Goal: Complete application form

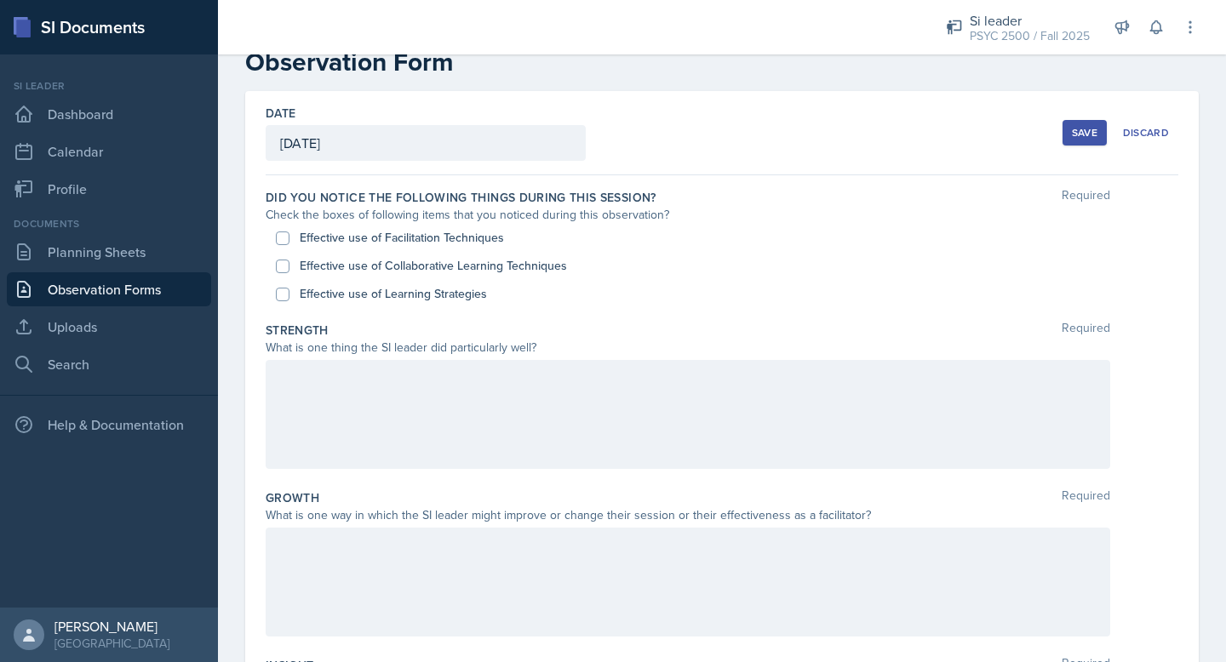
scroll to position [48, 0]
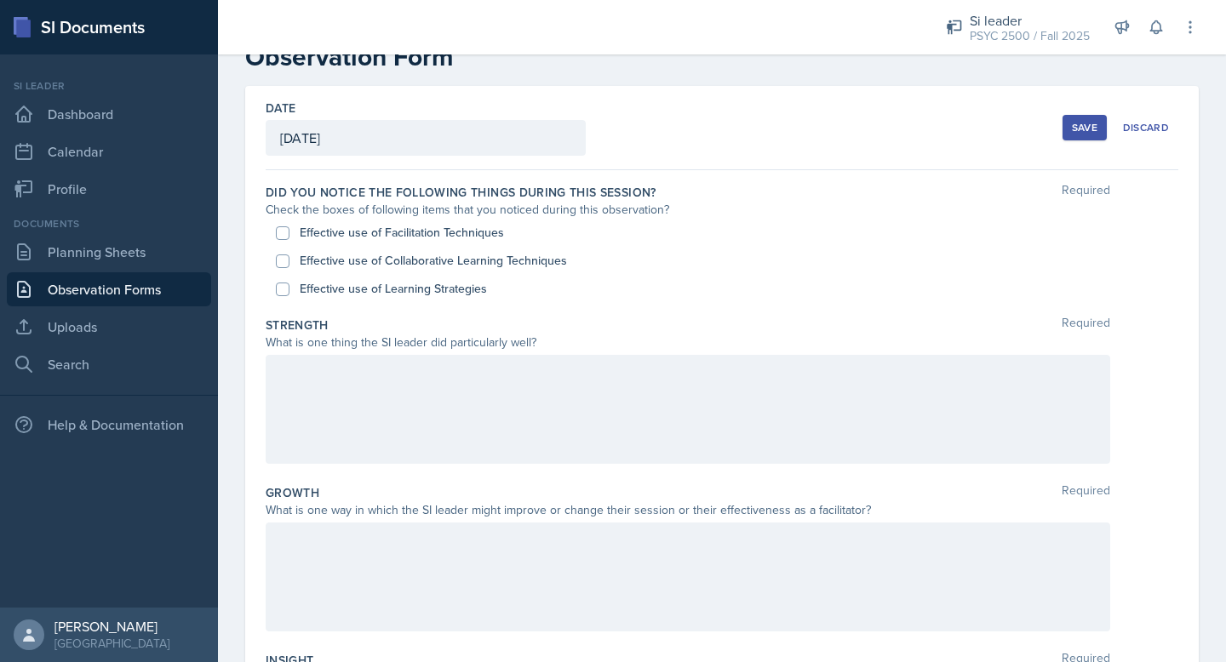
click at [404, 277] on div "Effective use of Learning Strategies" at bounding box center [722, 289] width 892 height 28
click at [405, 296] on label "Effective use of Learning Strategies" at bounding box center [393, 289] width 187 height 18
click at [289, 296] on input "Effective use of Learning Strategies" at bounding box center [283, 290] width 14 height 14
checkbox input "true"
click at [412, 424] on div at bounding box center [688, 409] width 844 height 109
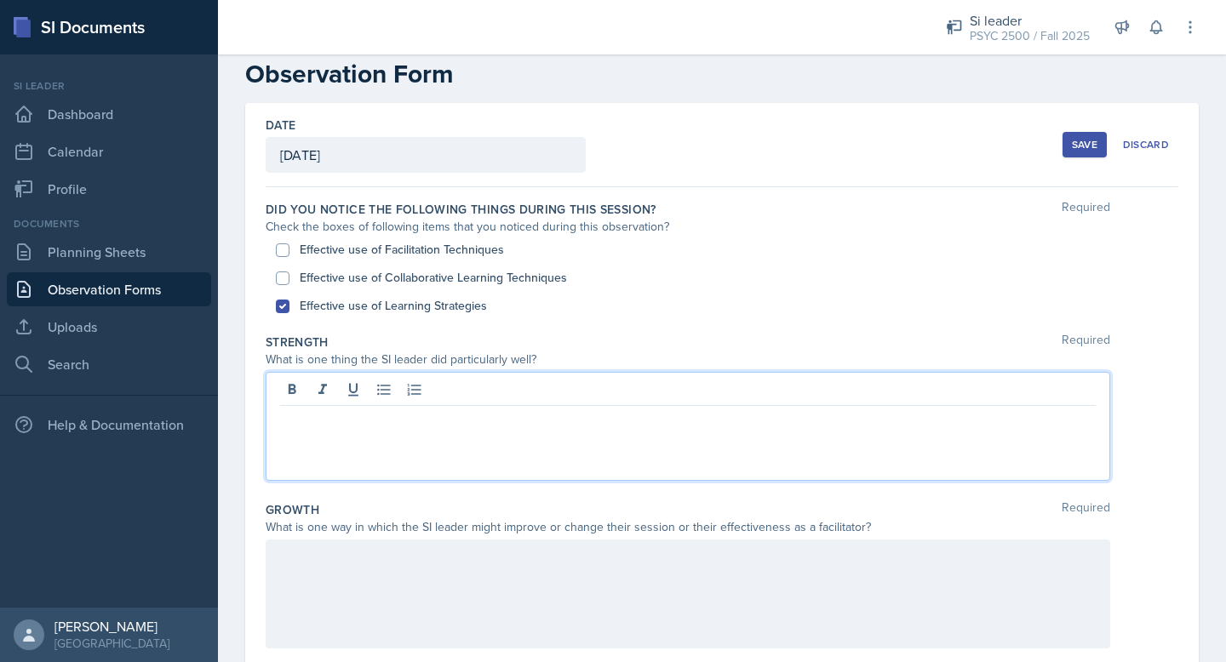
scroll to position [0, 0]
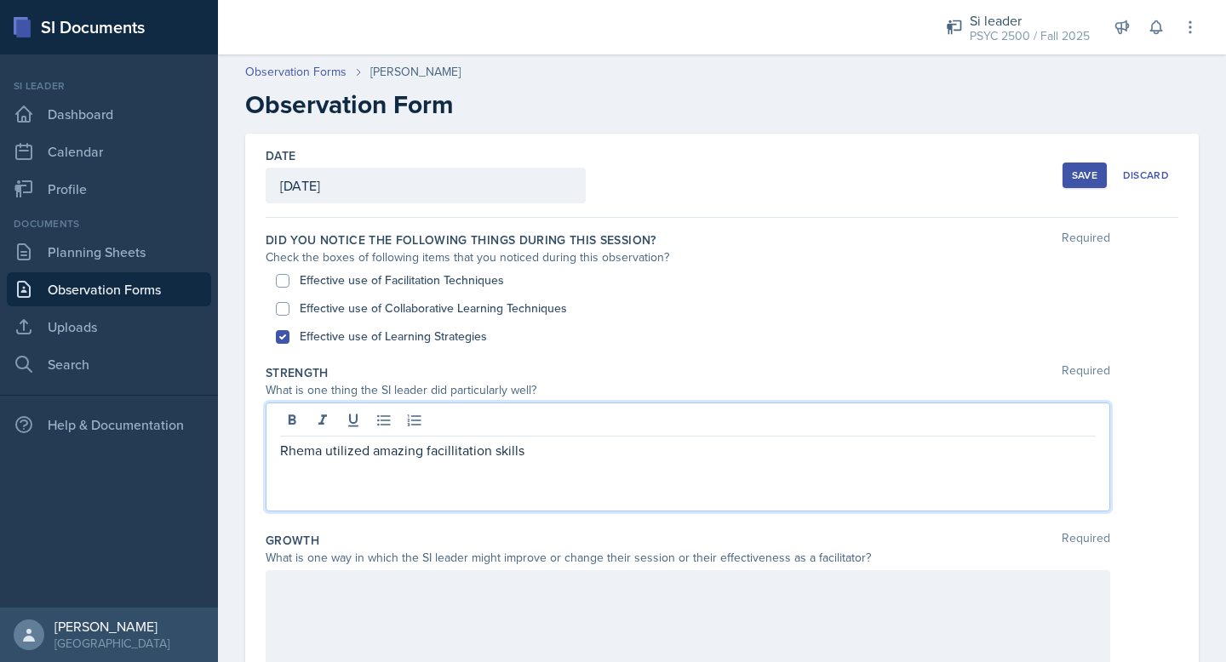
click at [460, 450] on p "Rhema utilized amazing facillitation skills" at bounding box center [687, 450] width 815 height 20
click at [526, 459] on p "Rhema utilized amazing facilitation skills" at bounding box center [687, 450] width 815 height 20
click at [674, 455] on p "Rhema utilized amazing facilitation skills. A student asked a question" at bounding box center [687, 450] width 815 height 20
drag, startPoint x: 625, startPoint y: 455, endPoint x: 712, endPoint y: 453, distance: 87.7
click at [712, 453] on p "Rhema utilized amazing facilitation skills. A student asked a question" at bounding box center [687, 450] width 815 height 20
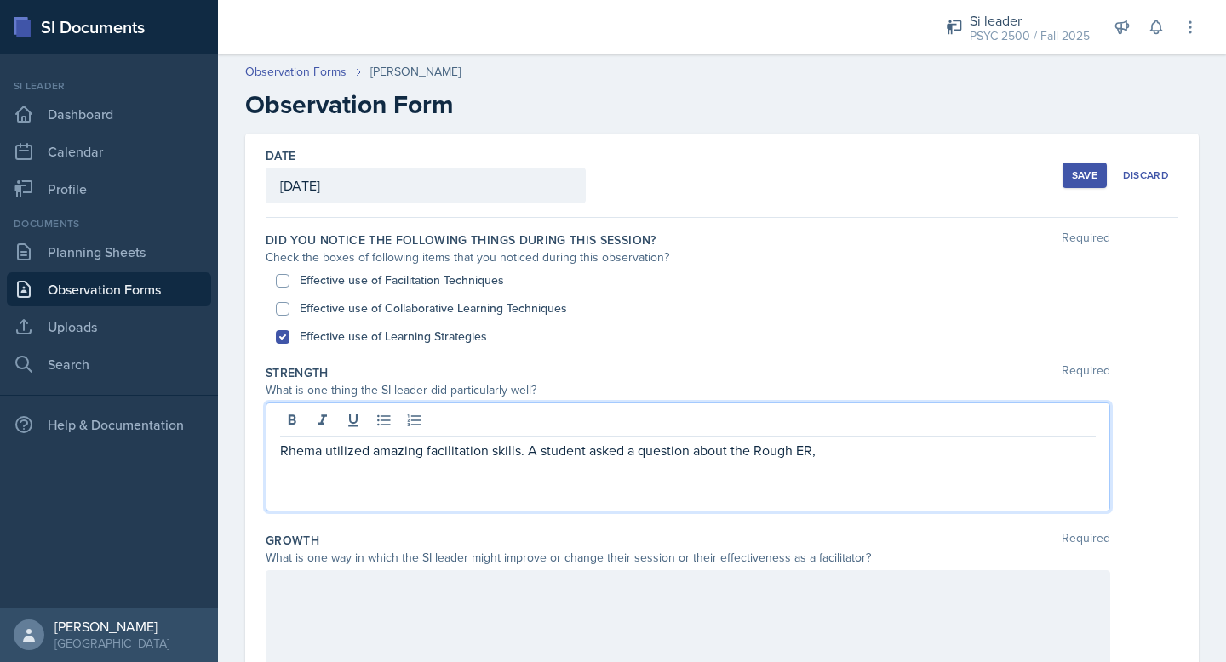
click at [531, 449] on p "Rhema utilized amazing facilitation skills. A student asked a question about th…" at bounding box center [687, 450] width 815 height 20
click at [526, 450] on p "Rhema utilized amazing facilitation skills. A student asked a question about th…" at bounding box center [687, 450] width 815 height 20
click at [618, 451] on p "Rhema utilized amazing facilitation skills. When a student asked a question abo…" at bounding box center [687, 450] width 815 height 20
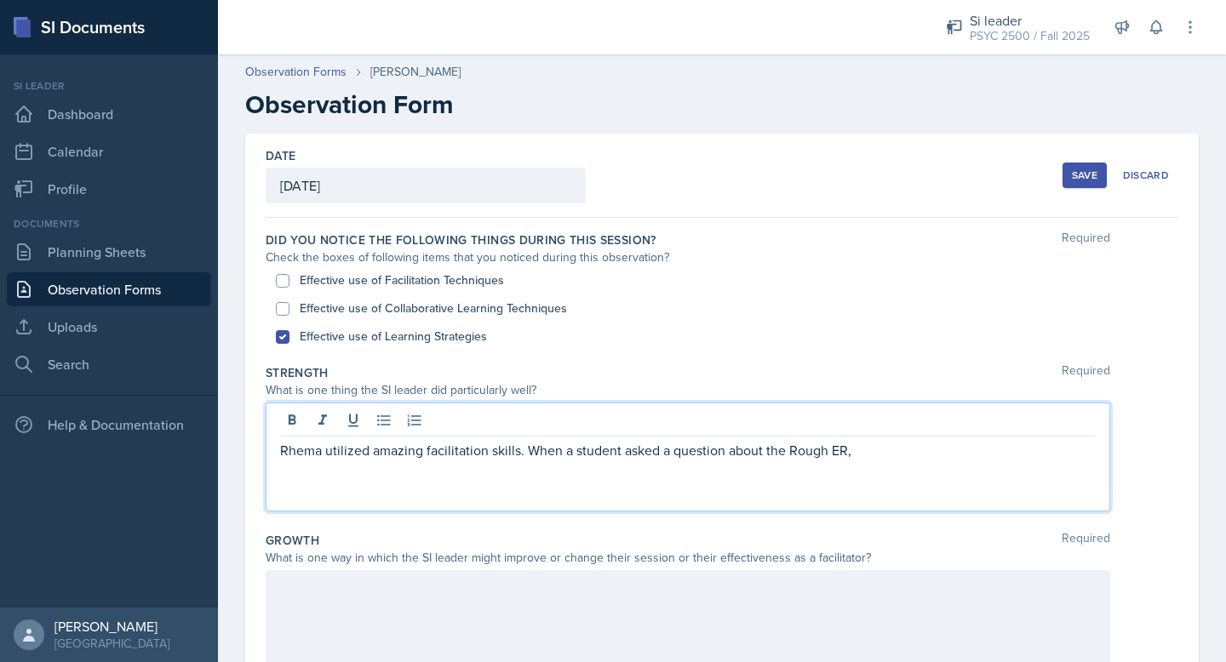
click at [661, 453] on p "Rhema utilized amazing facilitation skills. When a student asked a question abo…" at bounding box center [687, 450] width 815 height 20
click at [878, 458] on p "Rhema utilized amazing facilitation skills. When a student asked her a question…" at bounding box center [687, 450] width 815 height 20
drag, startPoint x: 964, startPoint y: 450, endPoint x: 1072, endPoint y: 447, distance: 109.0
click at [1072, 447] on p "Rhema utilized amazing facilitation skills. When a student asked her a question…" at bounding box center [687, 450] width 815 height 20
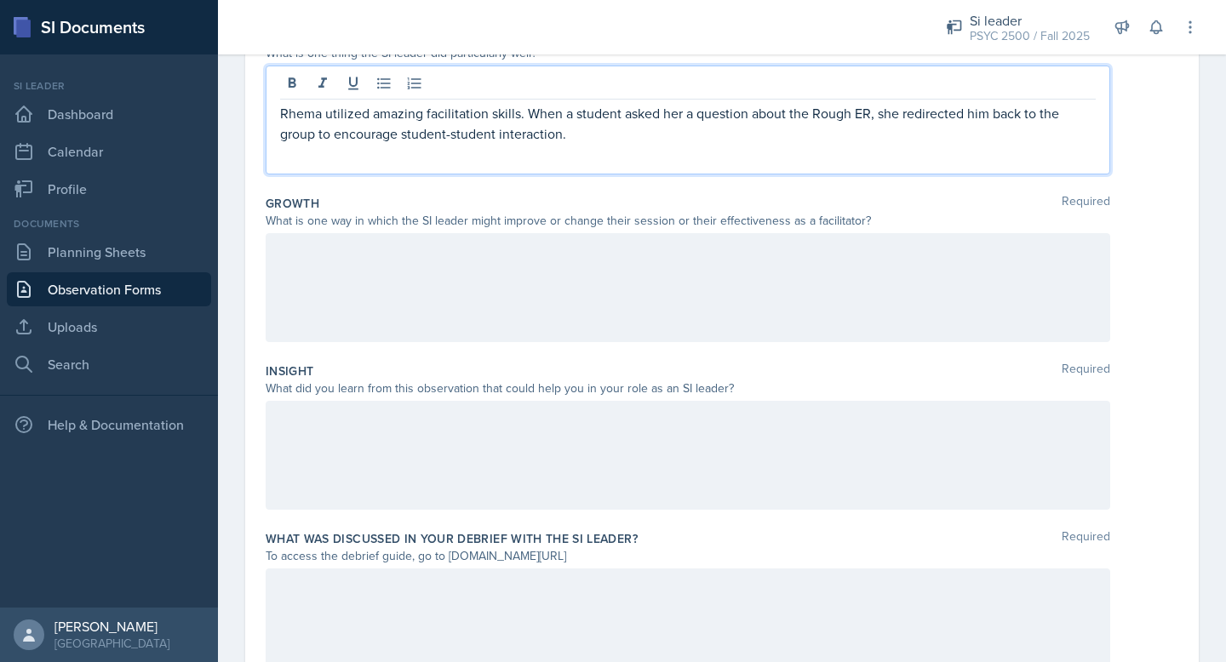
click at [503, 450] on div at bounding box center [688, 455] width 844 height 109
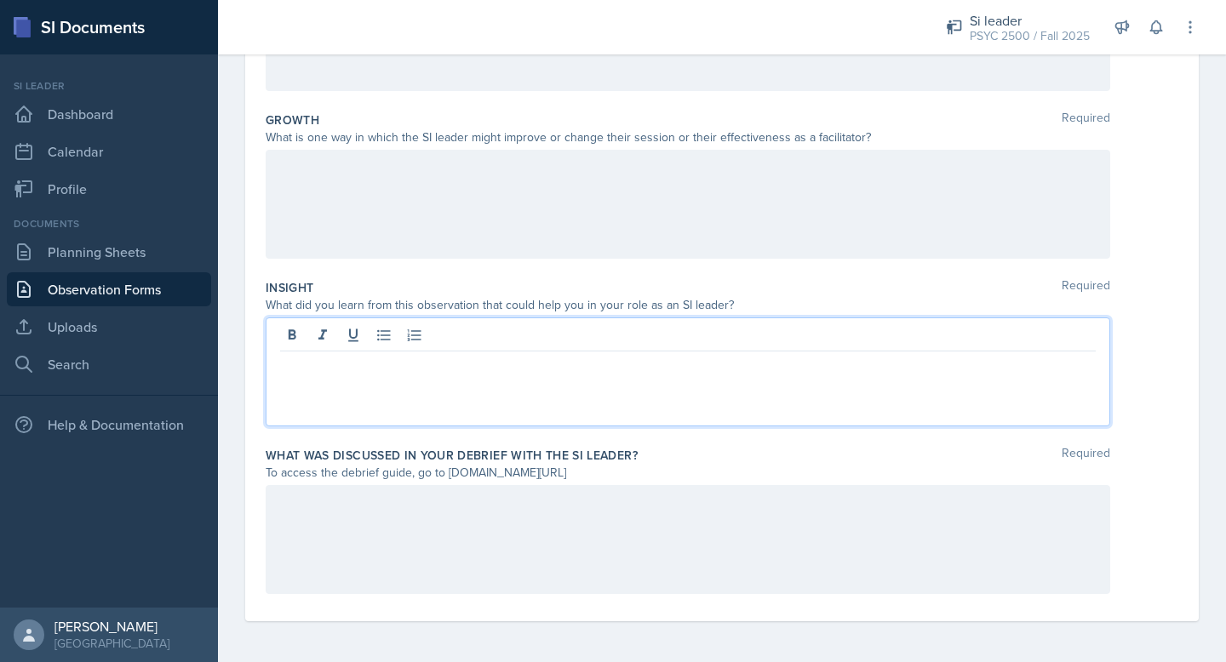
scroll to position [403, 0]
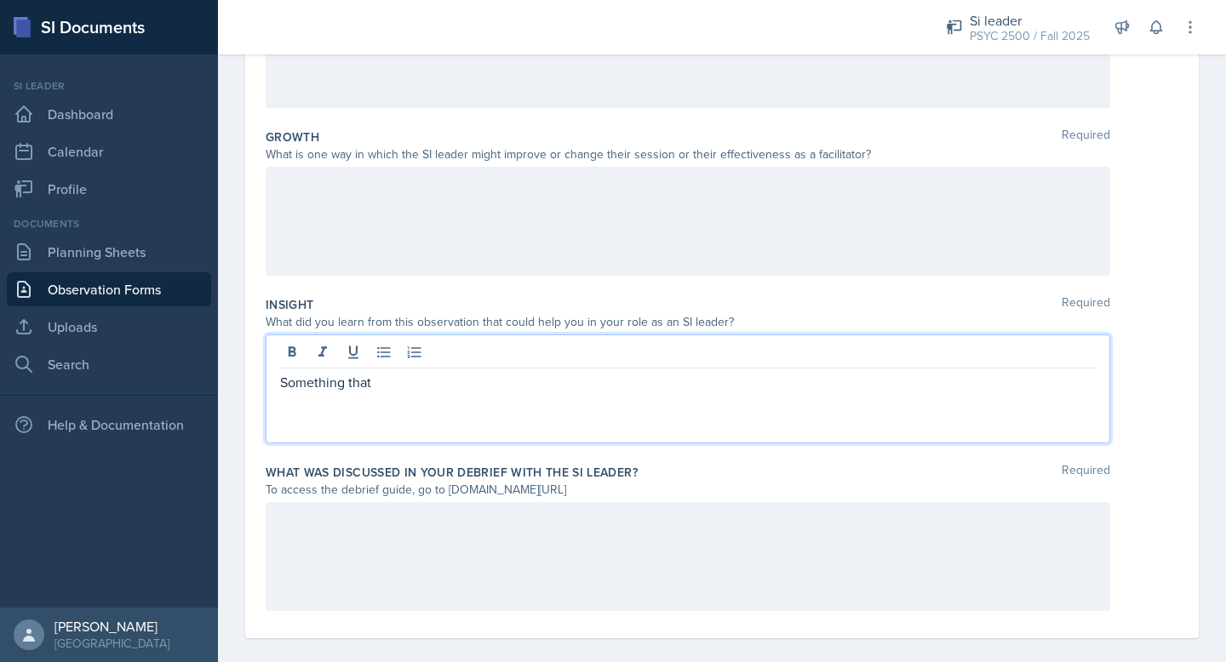
click at [375, 390] on p "Something that" at bounding box center [687, 382] width 815 height 20
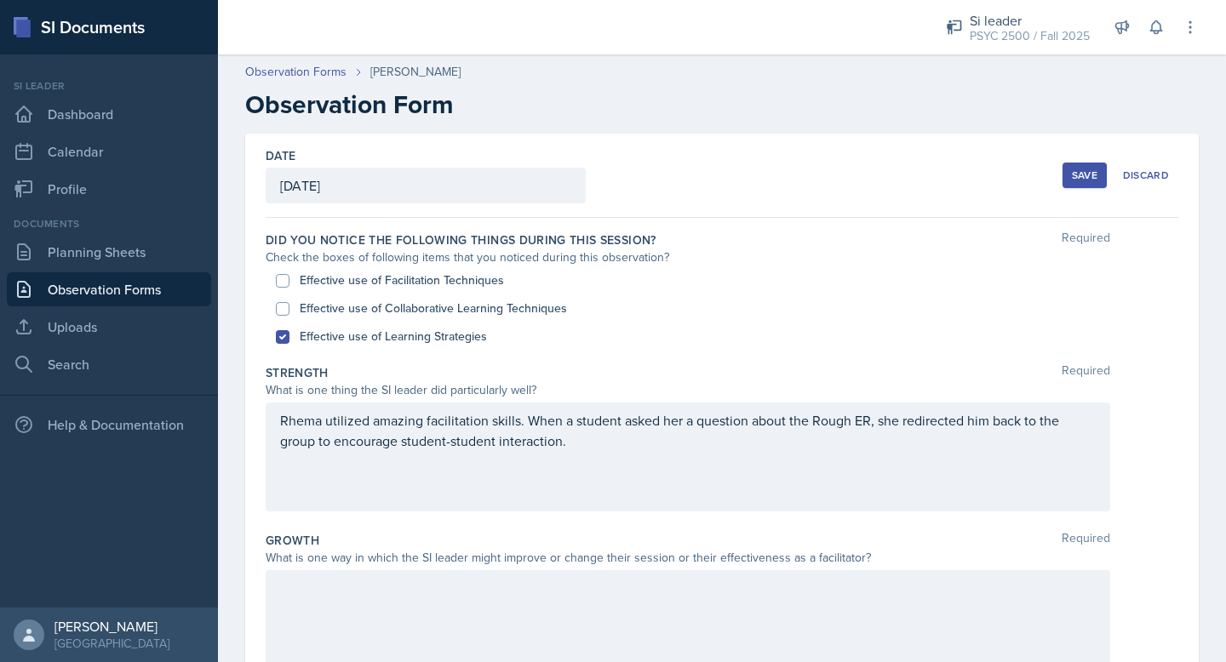
click at [365, 284] on label "Effective use of Facilitation Techniques" at bounding box center [402, 281] width 204 height 18
click at [289, 284] on input "Effective use of Facilitation Techniques" at bounding box center [283, 281] width 14 height 14
checkbox input "true"
click at [377, 303] on label "Effective use of Collaborative Learning Techniques" at bounding box center [433, 309] width 267 height 18
click at [289, 303] on input "Effective use of Collaborative Learning Techniques" at bounding box center [283, 309] width 14 height 14
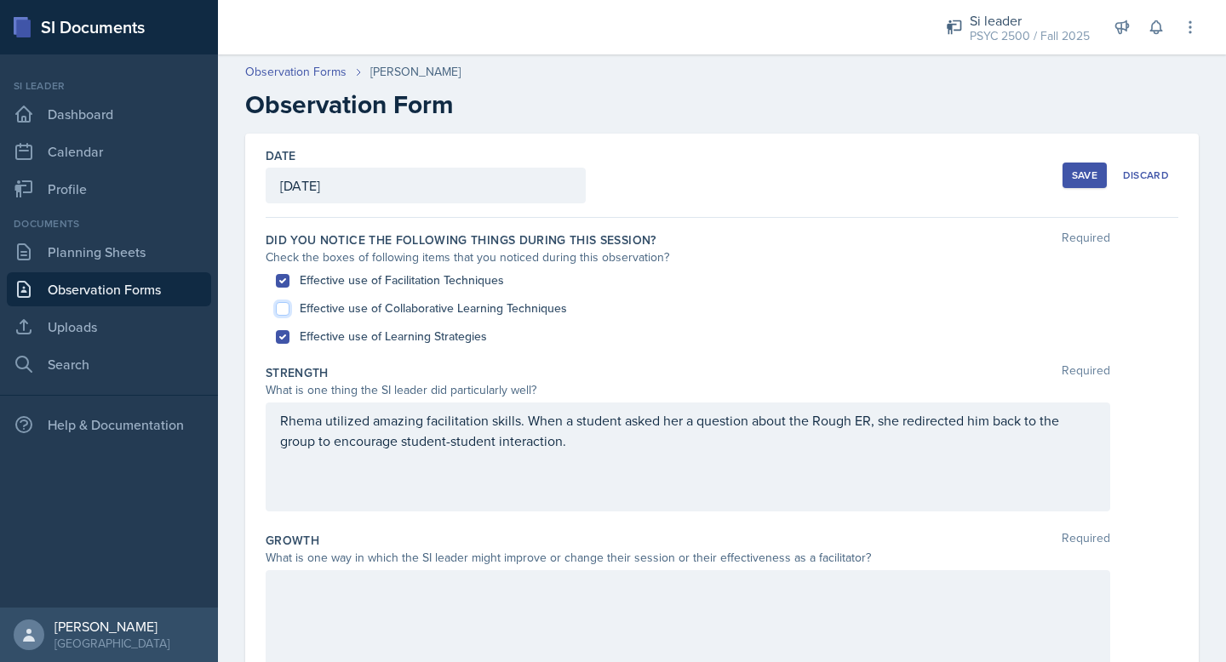
checkbox input "true"
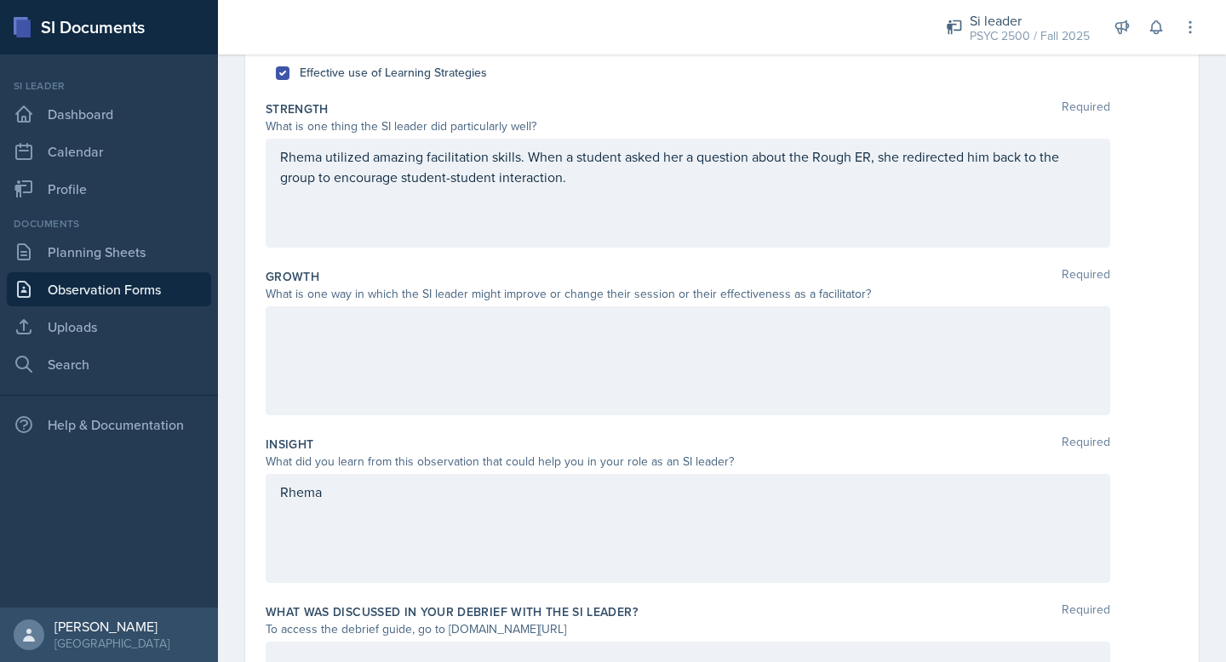
scroll to position [420, 0]
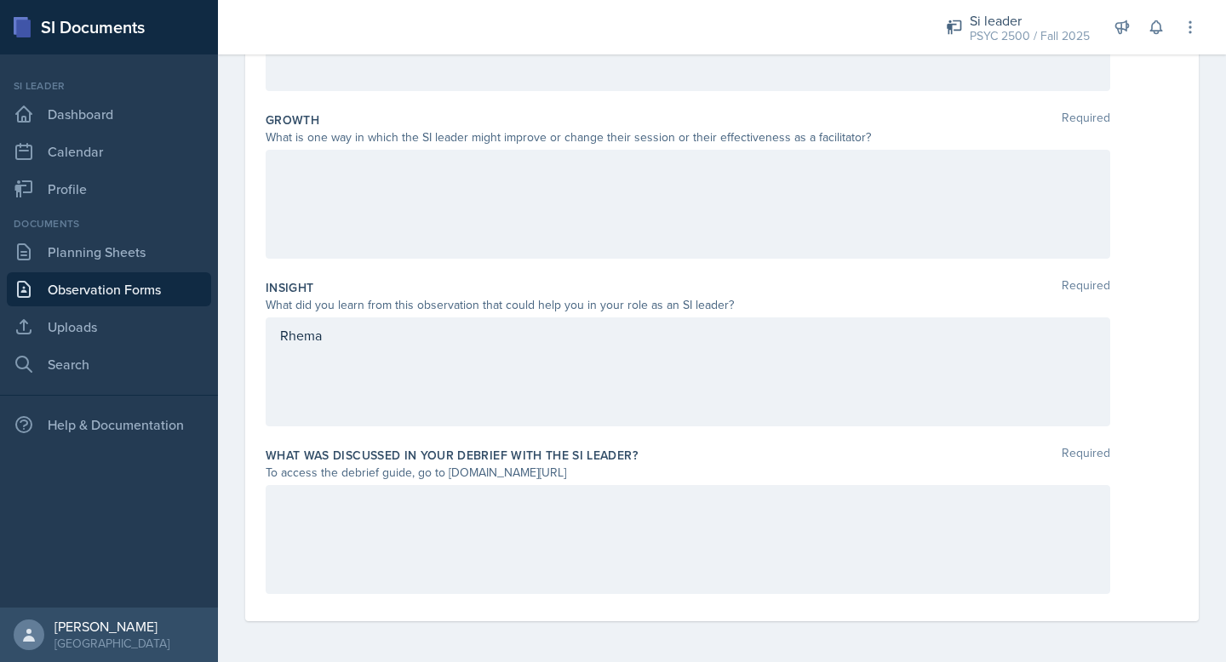
click at [701, 331] on div "Rhema" at bounding box center [688, 371] width 844 height 109
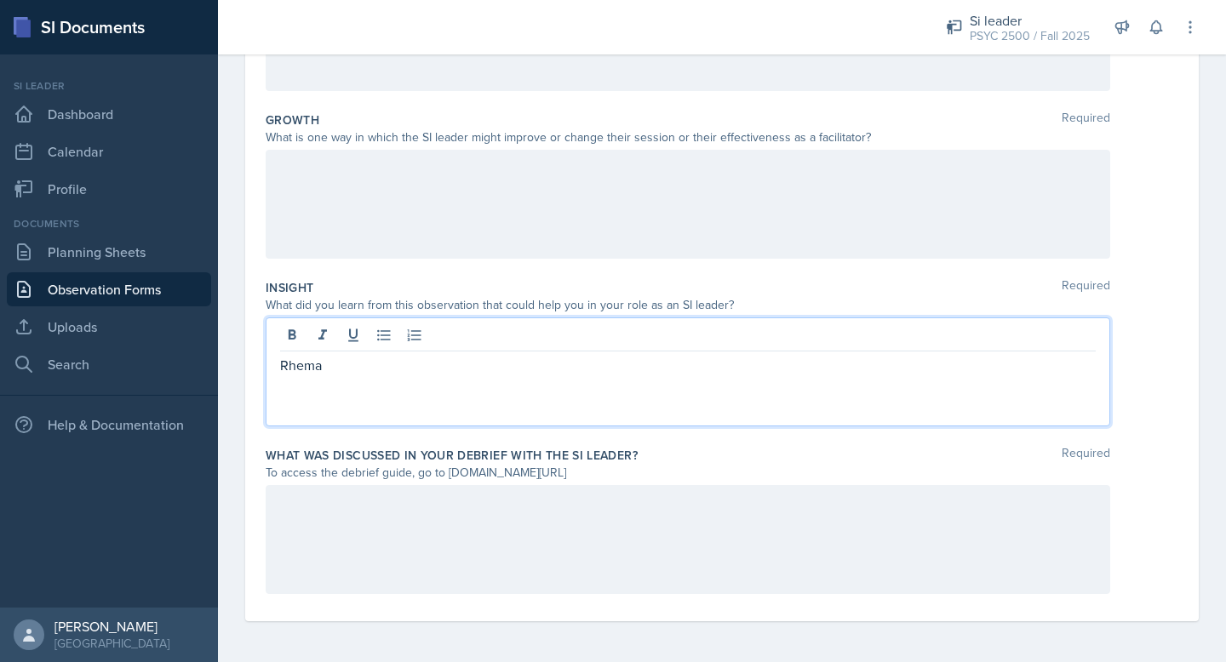
click at [701, 331] on div at bounding box center [687, 337] width 815 height 28
click at [683, 395] on div "Rhema" at bounding box center [688, 371] width 844 height 109
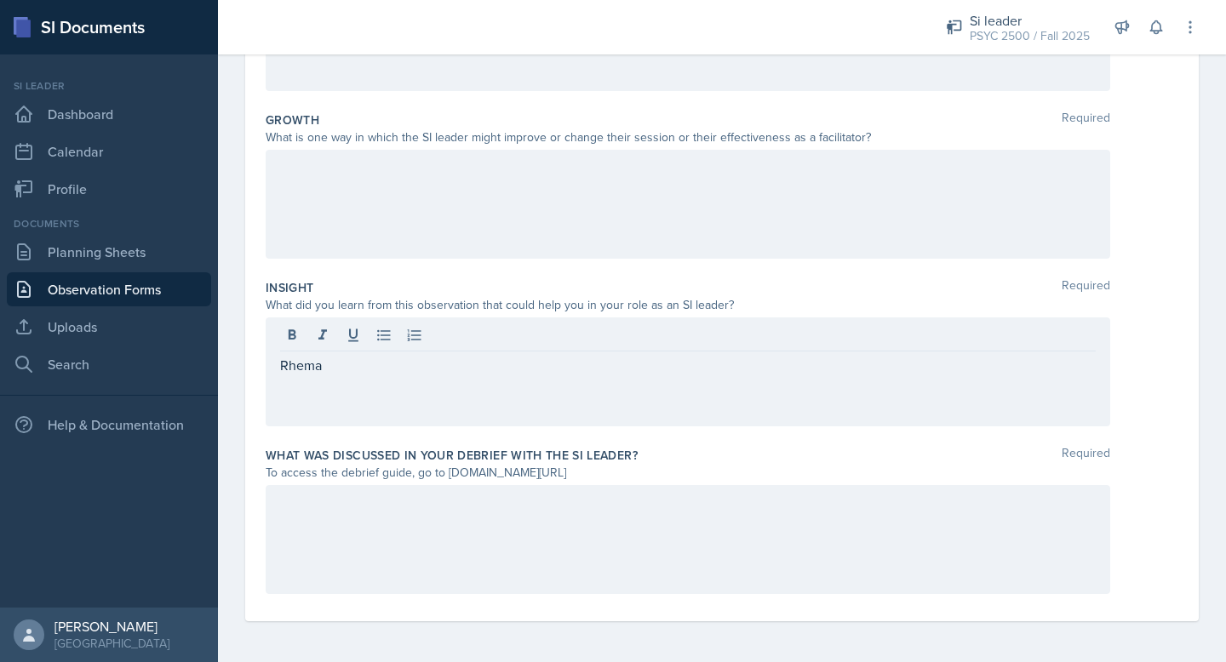
click at [683, 395] on div "Rhema" at bounding box center [688, 371] width 844 height 109
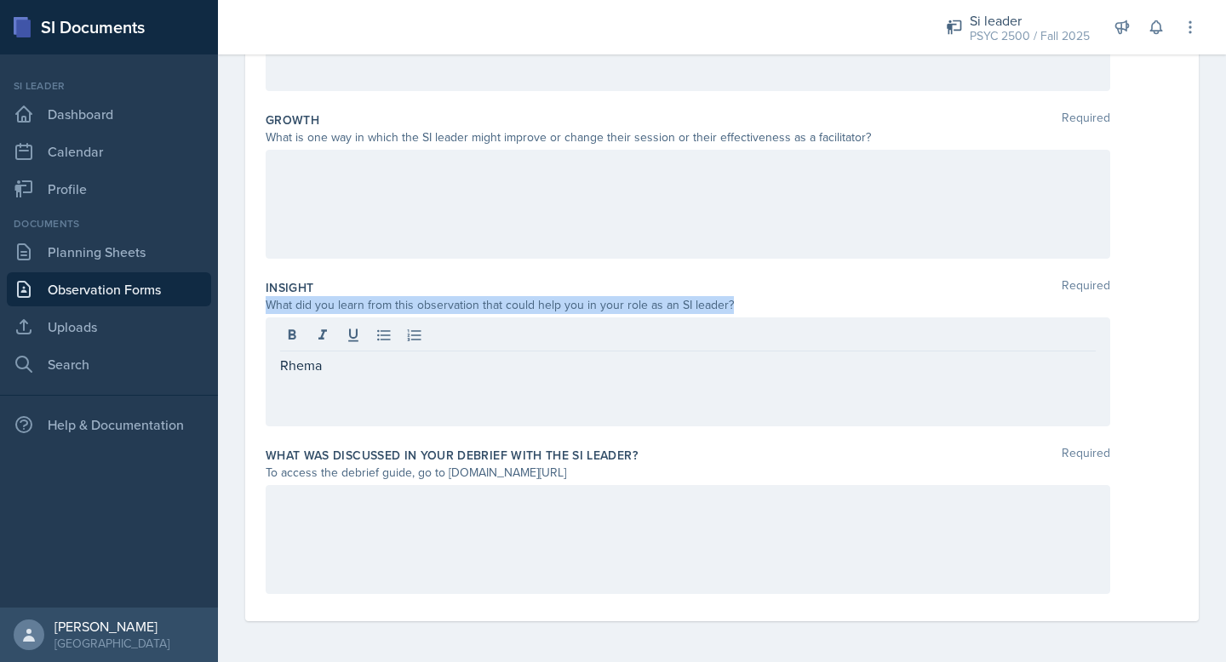
click at [683, 395] on div "Rhema" at bounding box center [688, 371] width 844 height 109
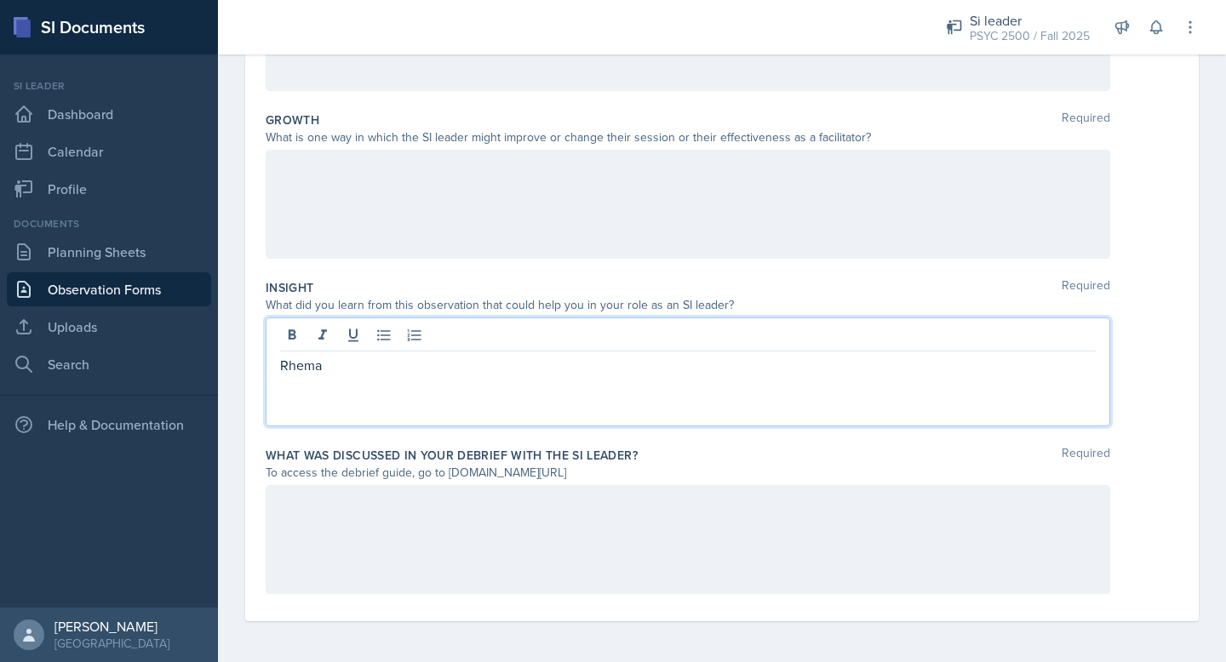
click at [502, 374] on p "Rhema" at bounding box center [687, 365] width 815 height 20
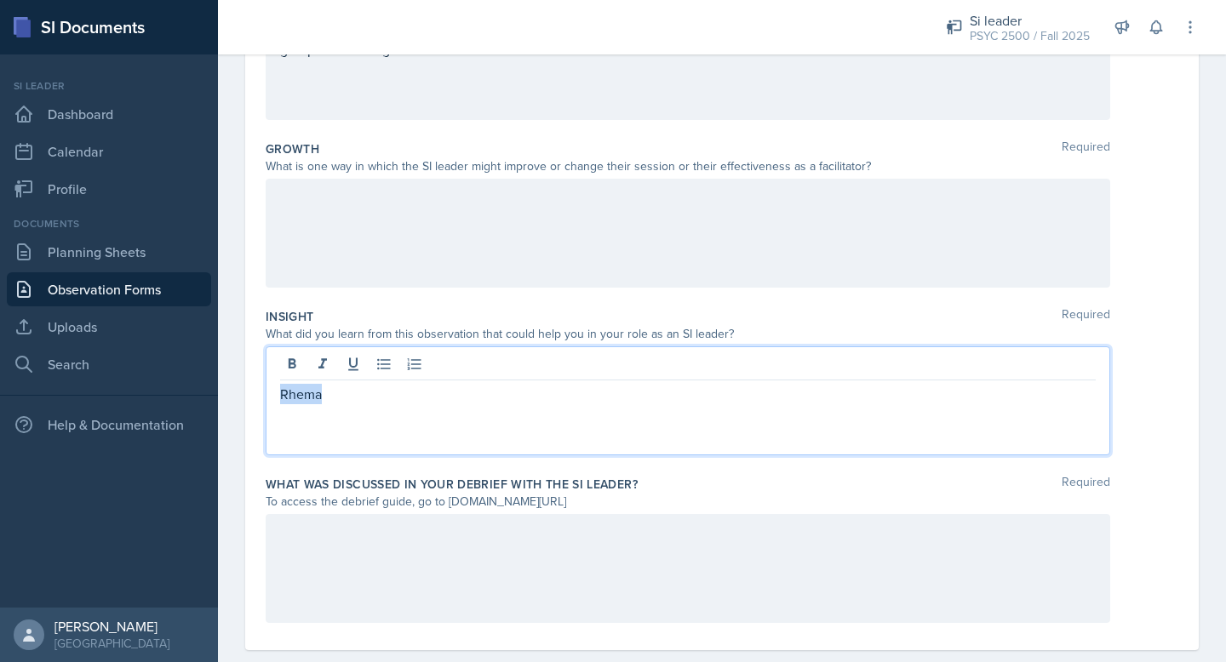
scroll to position [380, 0]
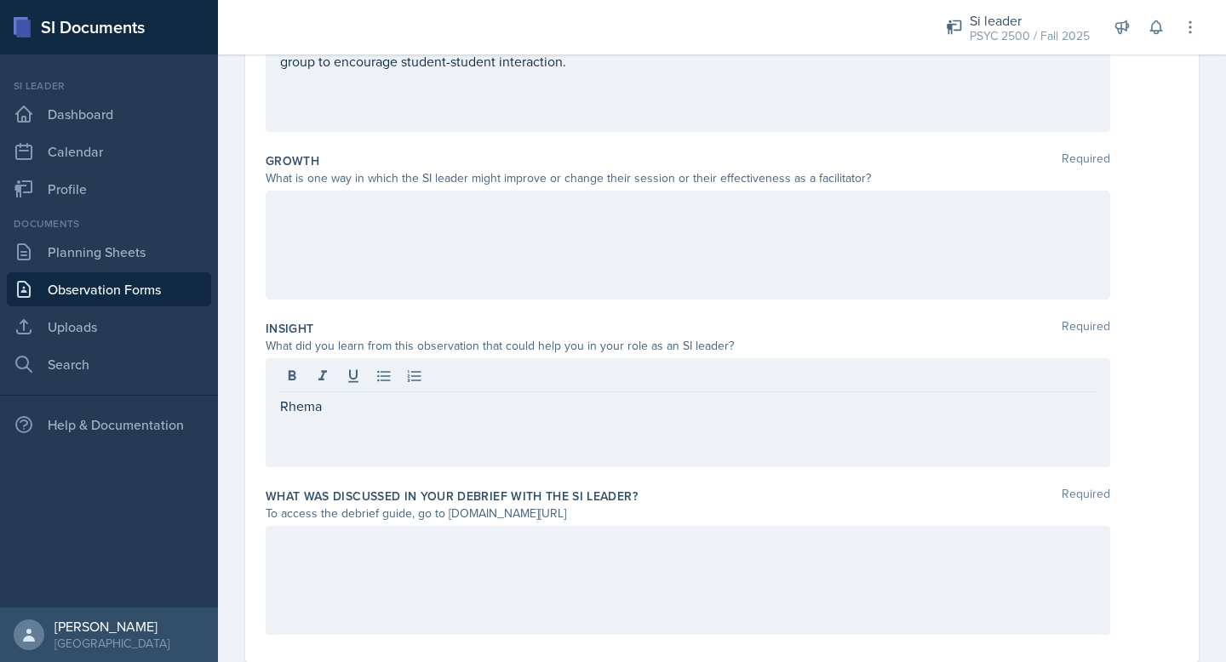
click at [539, 229] on div at bounding box center [688, 245] width 844 height 109
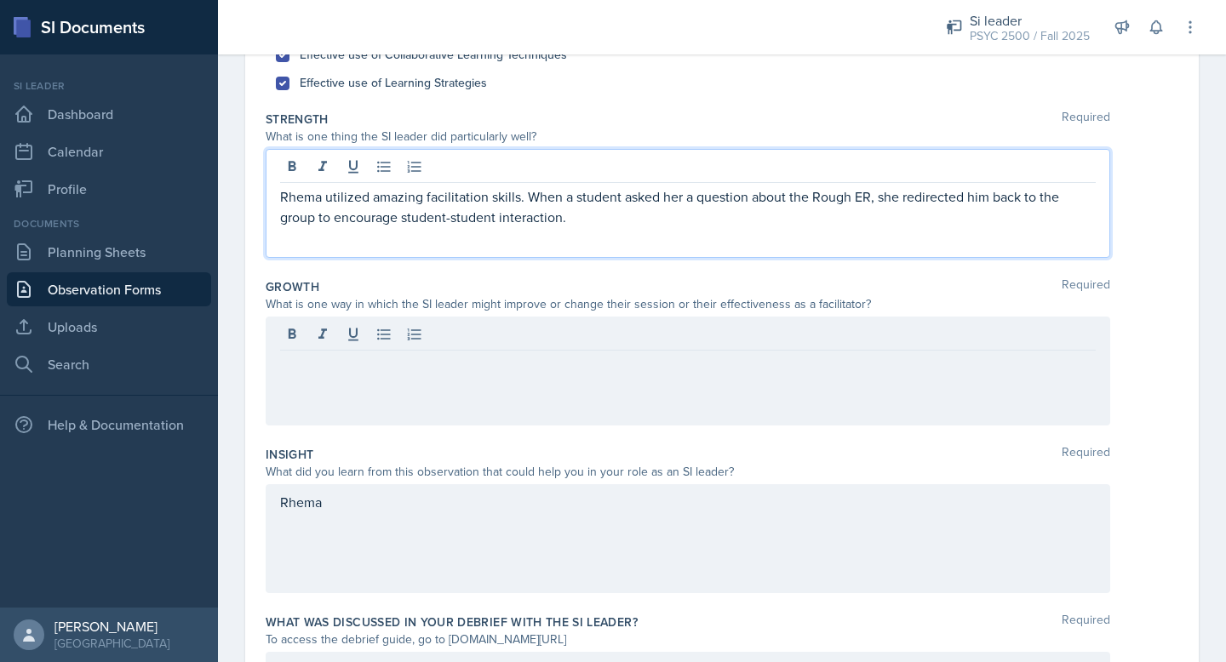
scroll to position [283, 0]
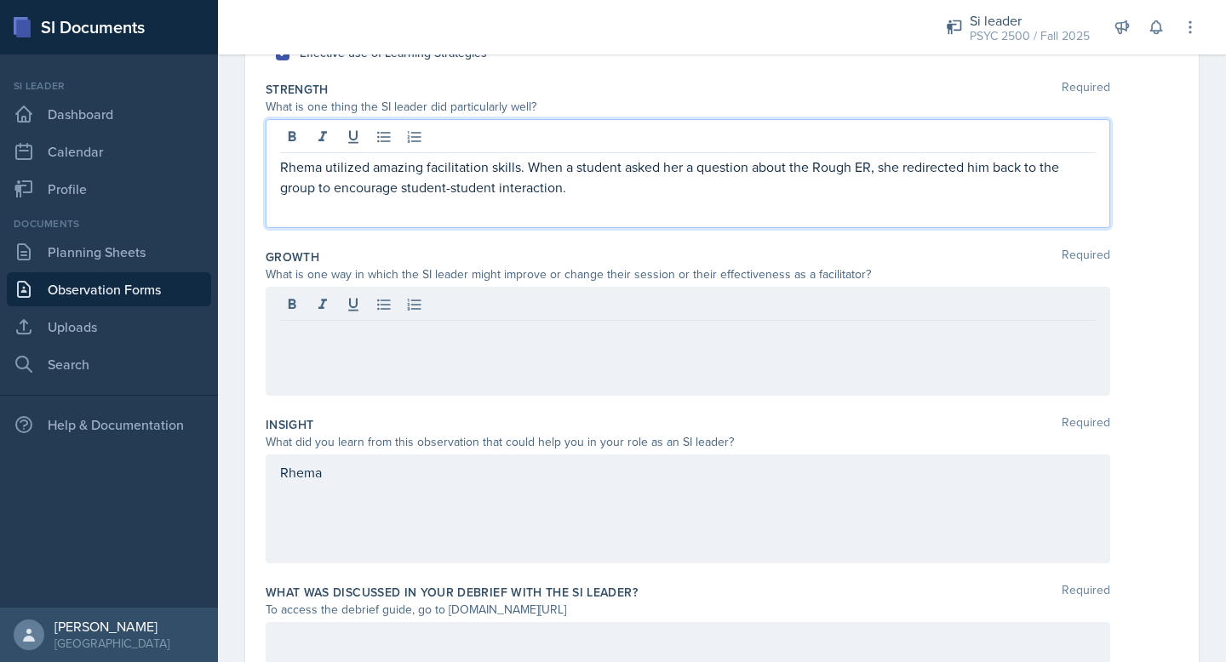
click at [571, 194] on p "Rhema utilized amazing facilitation skills. When a student asked her a question…" at bounding box center [687, 177] width 815 height 41
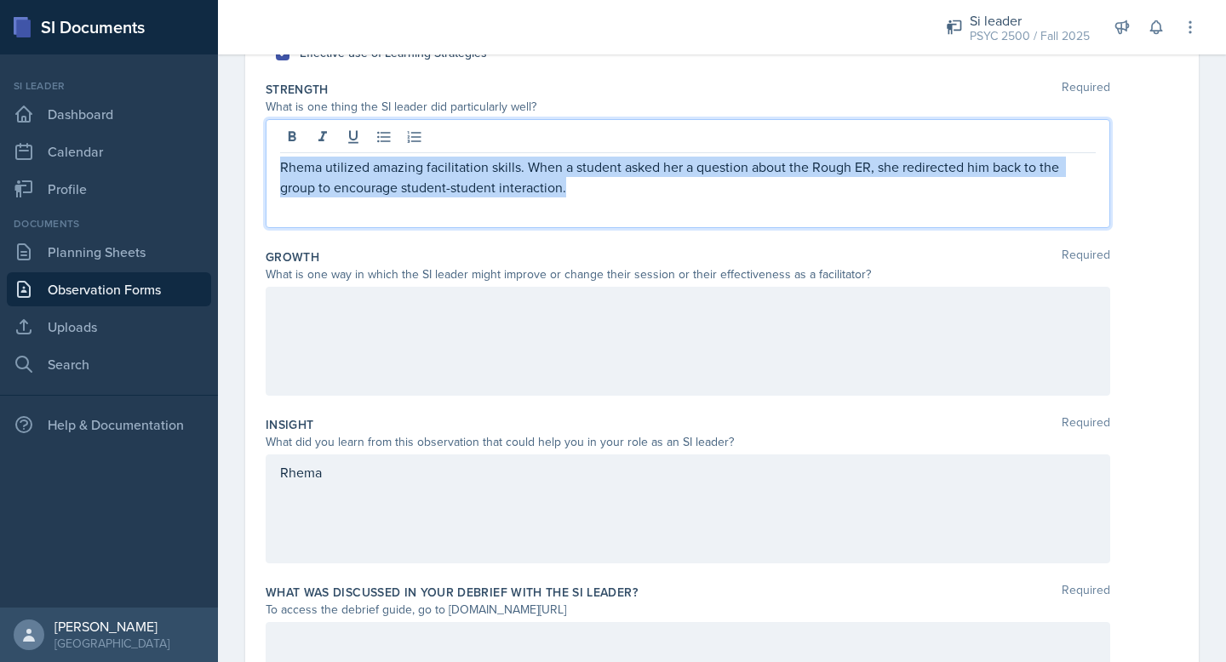
click at [571, 194] on p "Rhema utilized amazing facilitation skills. When a student asked her a question…" at bounding box center [687, 177] width 815 height 41
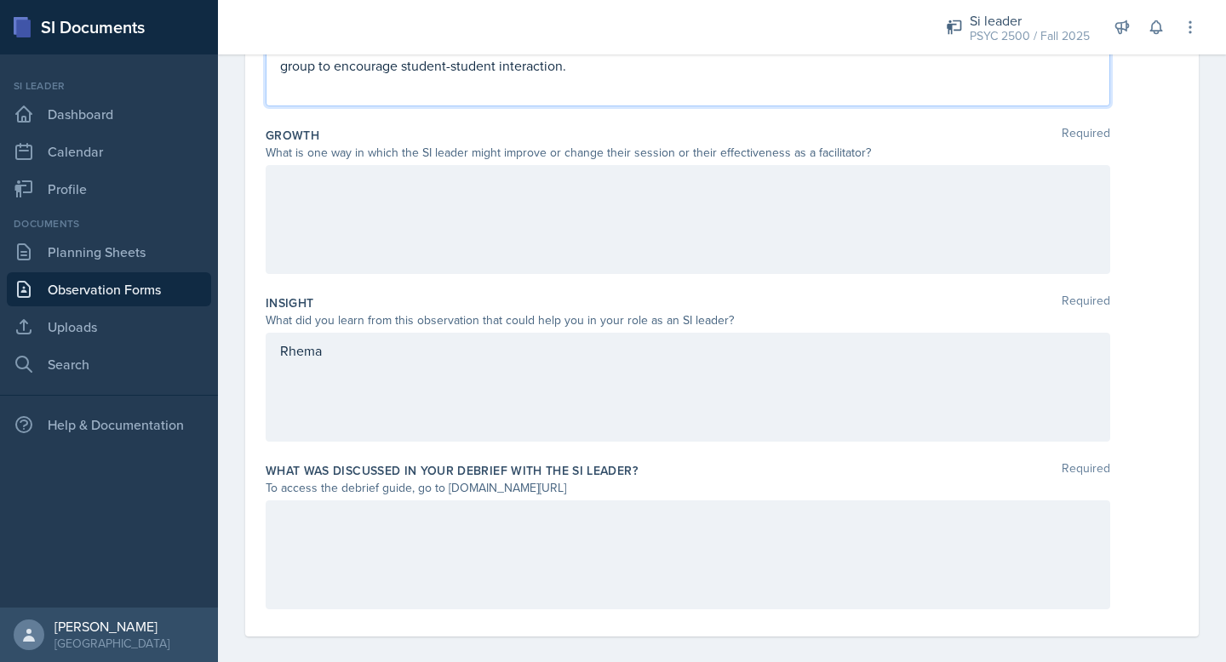
click at [464, 379] on div "Rhema" at bounding box center [688, 387] width 844 height 109
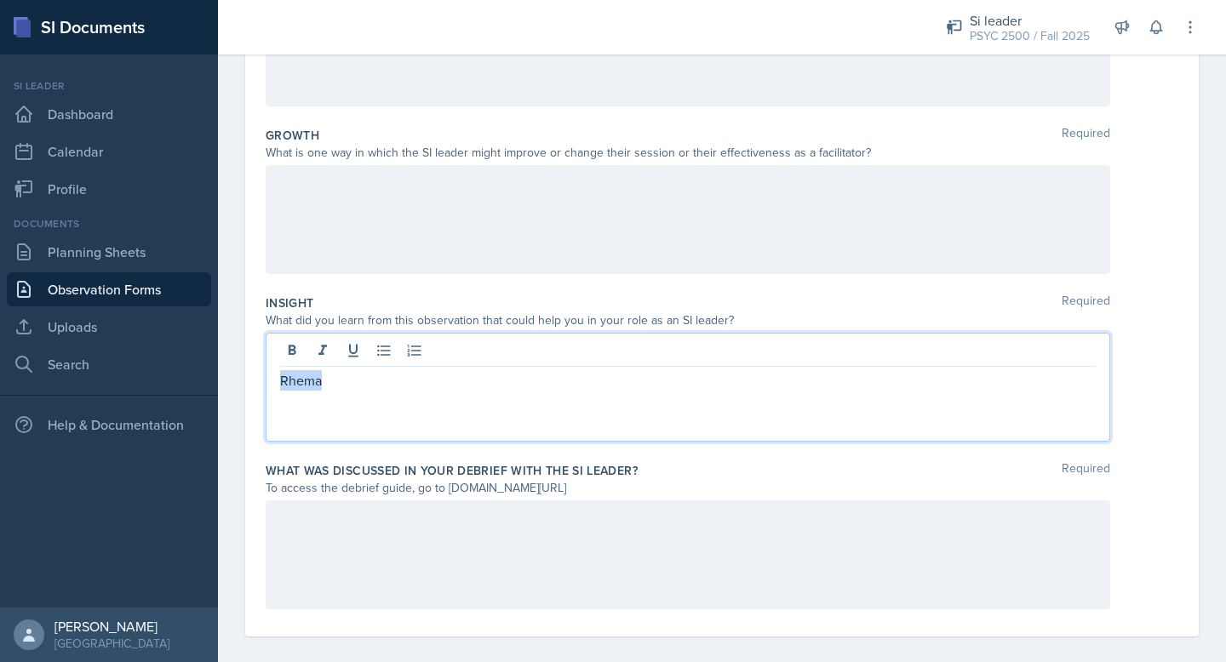
scroll to position [405, 0]
click at [464, 379] on p "Rhema" at bounding box center [687, 380] width 815 height 20
click at [460, 379] on p "Rhema" at bounding box center [687, 380] width 815 height 20
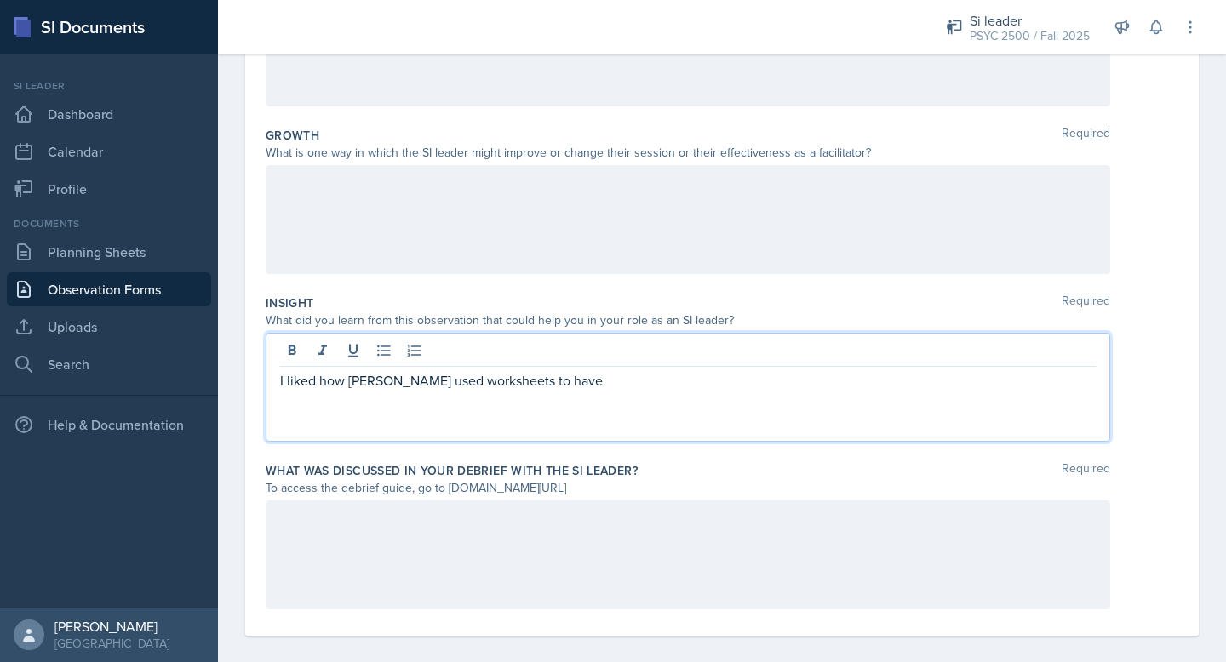
click at [572, 380] on p "I liked how [PERSON_NAME] used worksheets to have" at bounding box center [687, 380] width 815 height 20
click at [426, 380] on p "I liked how [PERSON_NAME] used worksheets" at bounding box center [687, 380] width 815 height 20
click at [563, 385] on p "I liked how Rhema used collaborative worksheets" at bounding box center [687, 380] width 815 height 20
click at [590, 385] on p "I liked how Rhema used collaborative worksheets" at bounding box center [687, 380] width 815 height 20
click at [494, 385] on p "I liked how [PERSON_NAME] used collaborative worksheets to get students engaged…" at bounding box center [687, 380] width 815 height 20
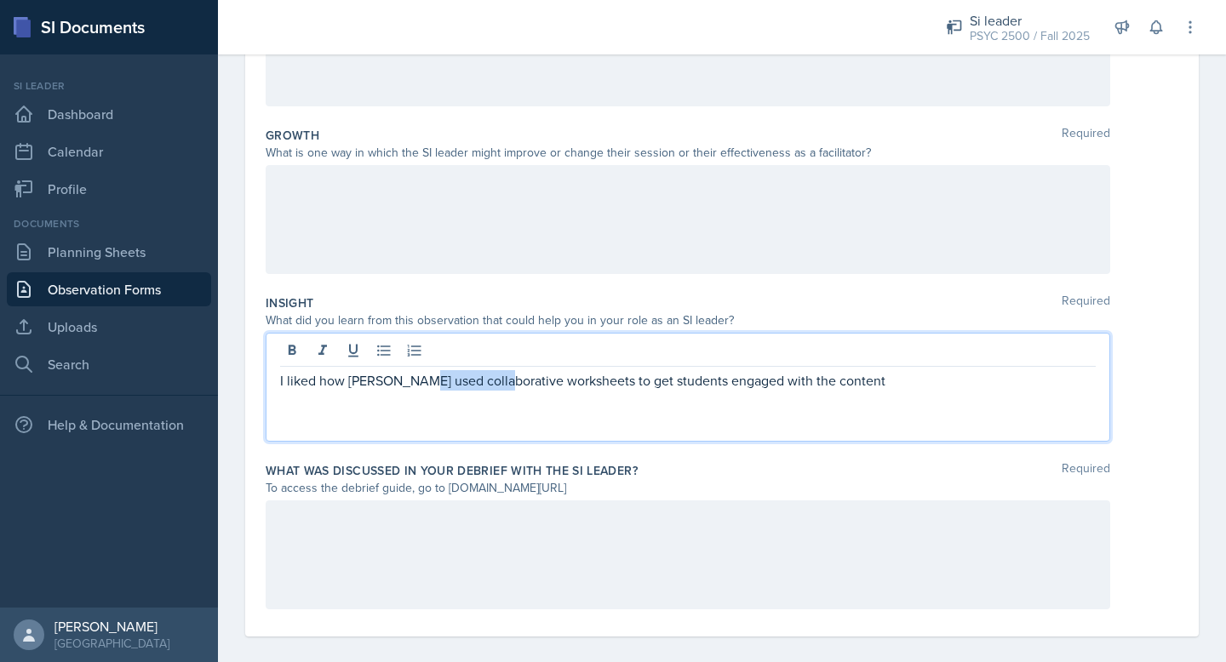
click at [494, 385] on p "I liked how [PERSON_NAME] used collaborative worksheets to get students engaged…" at bounding box center [687, 380] width 815 height 20
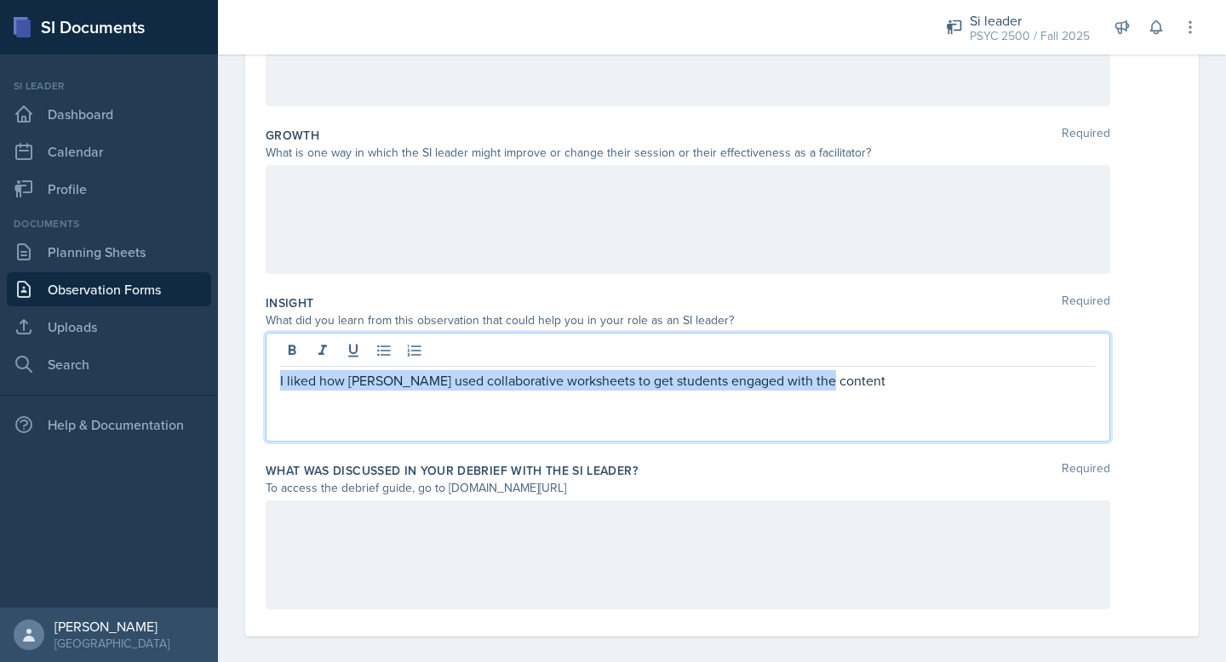
click at [494, 385] on p "I liked how [PERSON_NAME] used collaborative worksheets to get students engaged…" at bounding box center [687, 380] width 815 height 20
click at [523, 385] on p "I liked how [PERSON_NAME] used collaborative worksheets to get students engaged…" at bounding box center [687, 380] width 815 height 20
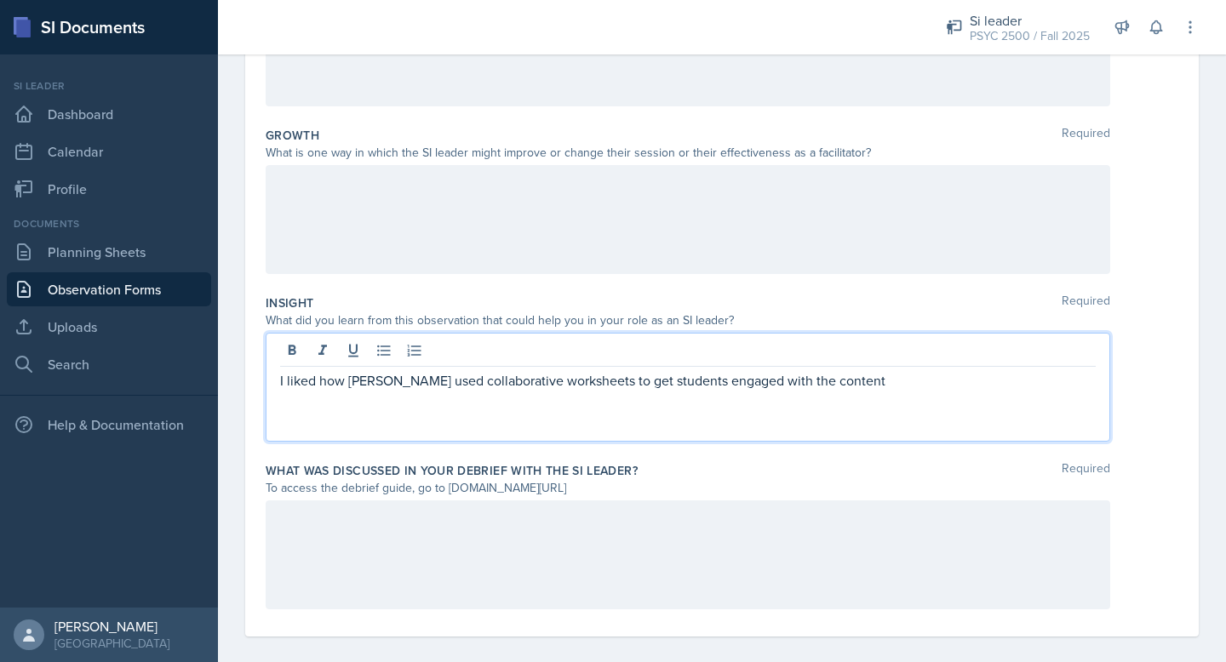
click at [815, 387] on p "I liked how [PERSON_NAME] used collaborative worksheets to get students engaged…" at bounding box center [687, 380] width 815 height 20
click at [828, 387] on p "I liked how [PERSON_NAME] used collaborative worksheets to get students engaged…" at bounding box center [687, 380] width 815 height 20
drag, startPoint x: 1009, startPoint y: 383, endPoint x: 987, endPoint y: 380, distance: 21.5
click at [987, 380] on p "I liked how [PERSON_NAME] used collaborative worksheets to get students engaged…" at bounding box center [687, 380] width 815 height 20
click at [1000, 384] on p "I liked how [PERSON_NAME] used collaborative worksheets to get students engaged…" at bounding box center [687, 380] width 815 height 20
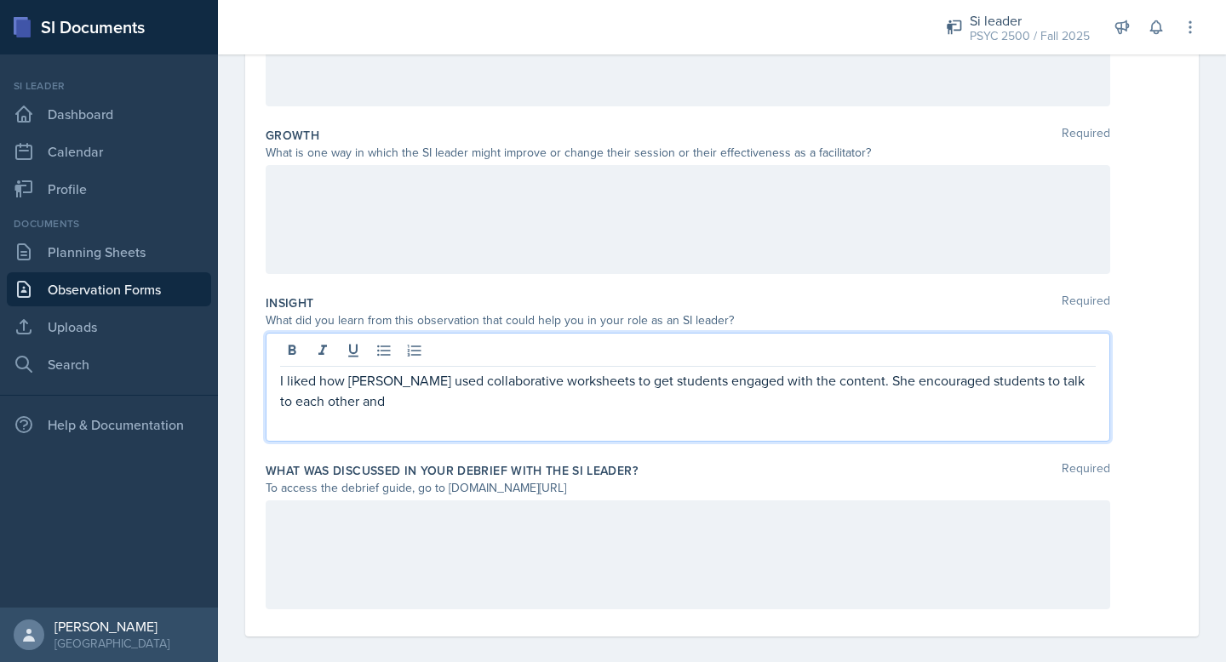
click at [942, 379] on p "I liked how [PERSON_NAME] used collaborative worksheets to get students engaged…" at bounding box center [687, 390] width 815 height 41
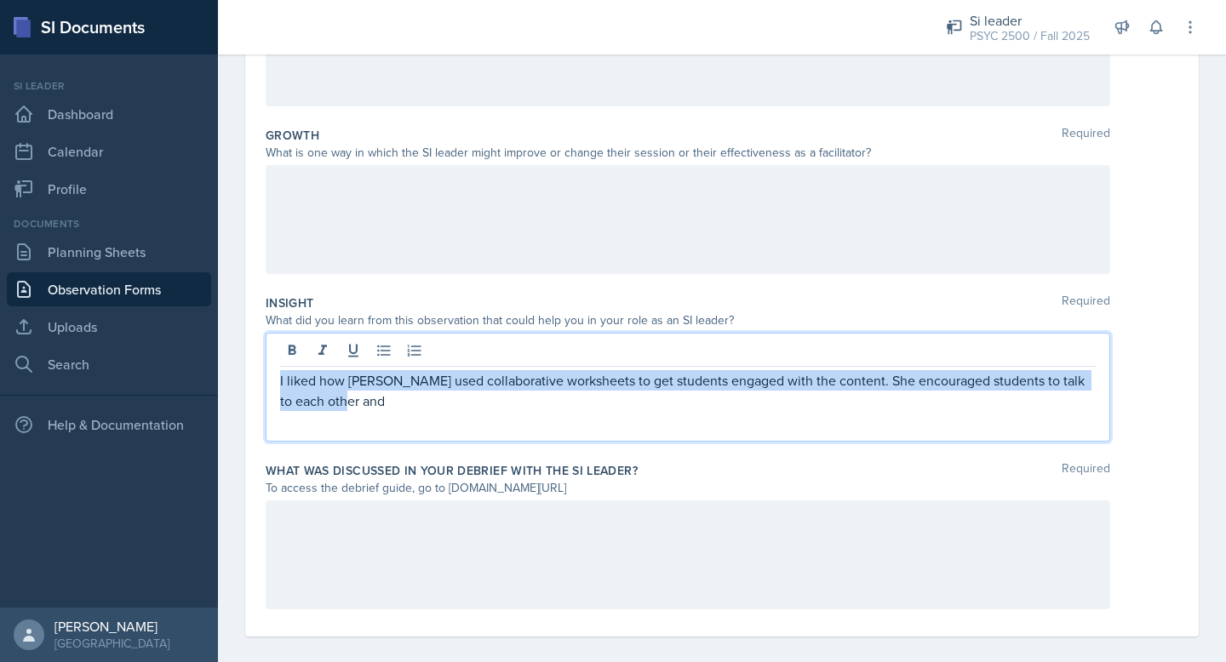
click at [942, 379] on p "I liked how [PERSON_NAME] used collaborative worksheets to get students engaged…" at bounding box center [687, 390] width 815 height 41
click at [958, 388] on p "I liked how [PERSON_NAME] used collaborative worksheets to get students engaged…" at bounding box center [687, 390] width 815 height 41
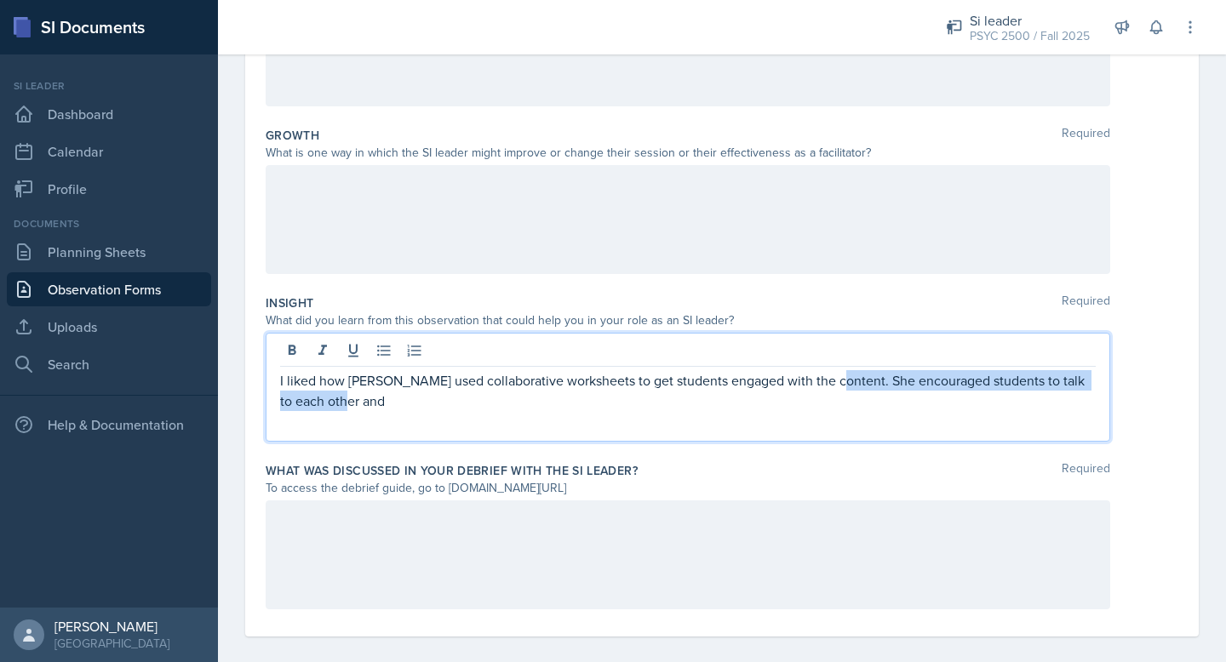
drag, startPoint x: 832, startPoint y: 379, endPoint x: 864, endPoint y: 409, distance: 44.6
click at [864, 409] on p "I liked how [PERSON_NAME] used collaborative worksheets to get students engaged…" at bounding box center [687, 390] width 815 height 41
click at [612, 392] on p "I liked how [PERSON_NAME] used collaborative worksheets to get students engaged…" at bounding box center [687, 390] width 815 height 41
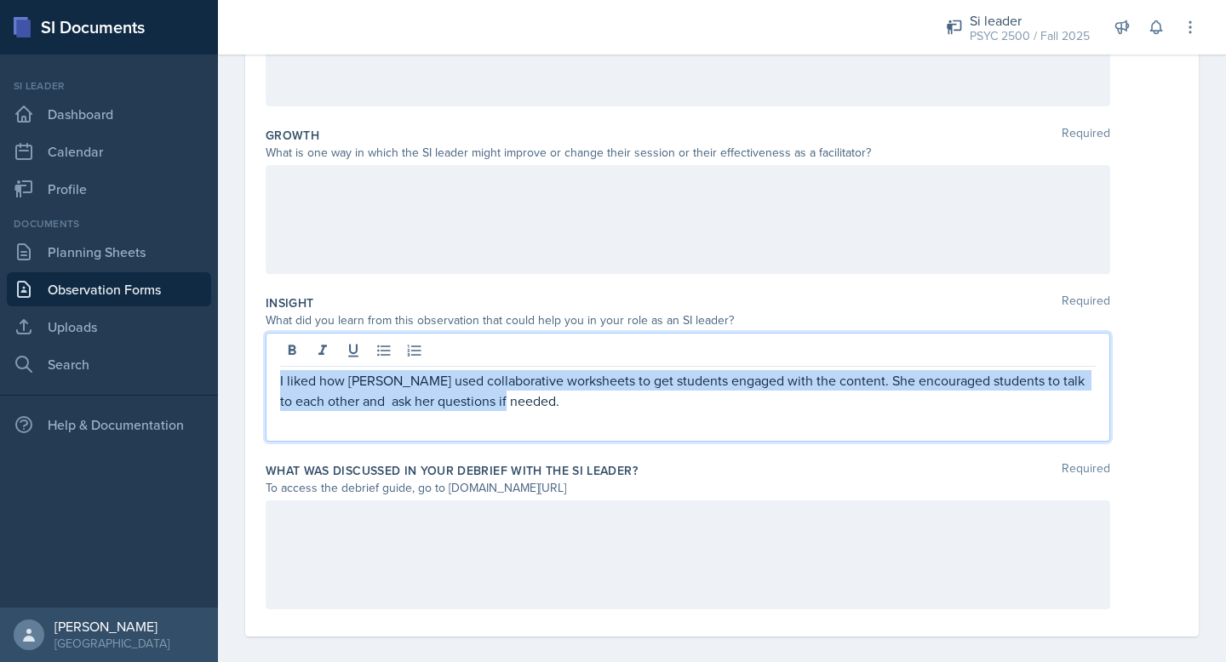
click at [612, 392] on p "I liked how [PERSON_NAME] used collaborative worksheets to get students engaged…" at bounding box center [687, 390] width 815 height 41
click at [643, 392] on p "I liked how [PERSON_NAME] used collaborative worksheets to get students engaged…" at bounding box center [687, 390] width 815 height 41
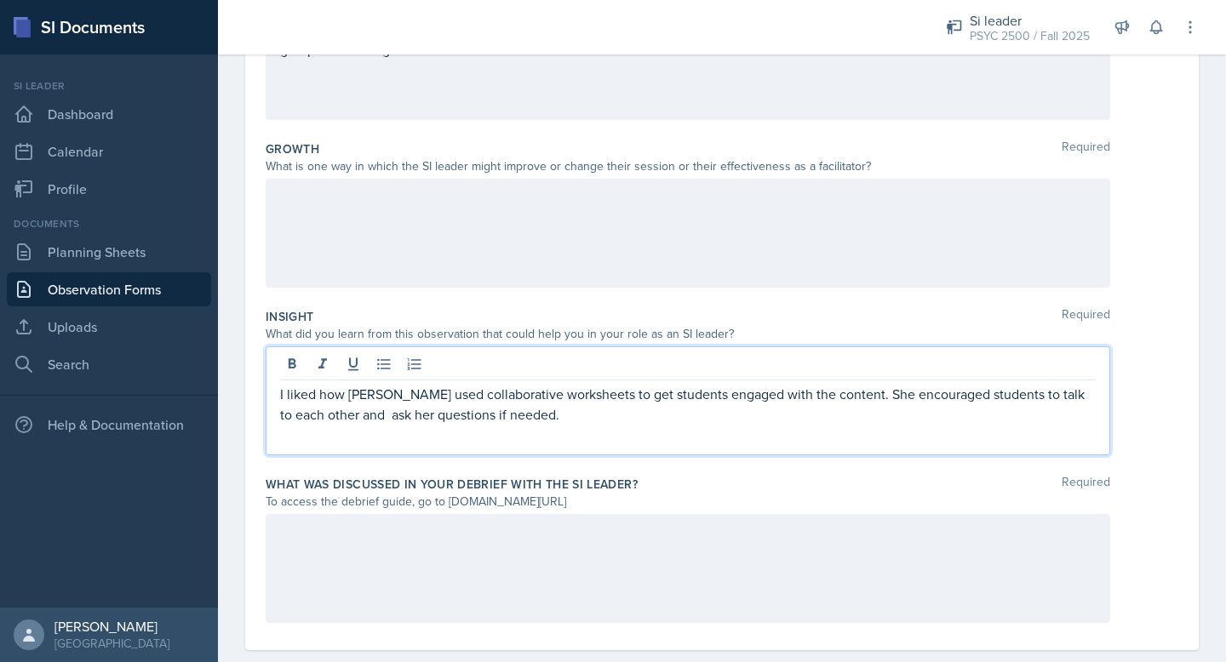
scroll to position [387, 0]
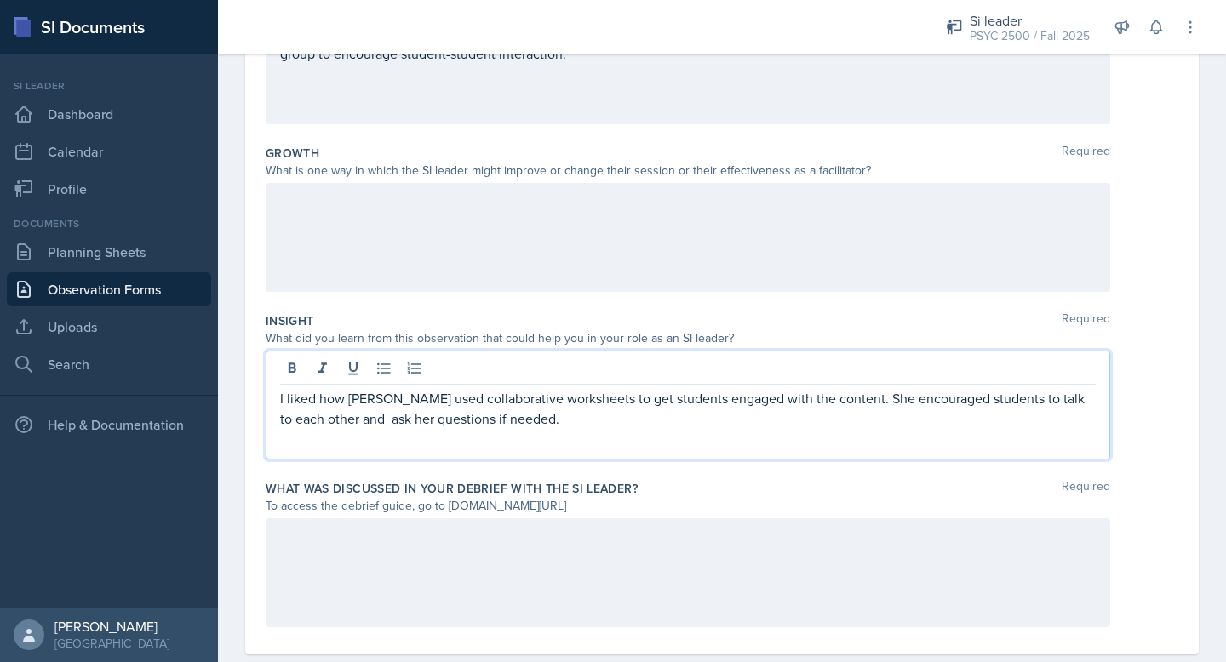
click at [340, 422] on p "I liked how [PERSON_NAME] used collaborative worksheets to get students engaged…" at bounding box center [687, 408] width 815 height 41
click at [343, 423] on p "I liked how [PERSON_NAME] used collaborative worksheets to get students engaged…" at bounding box center [687, 408] width 815 height 41
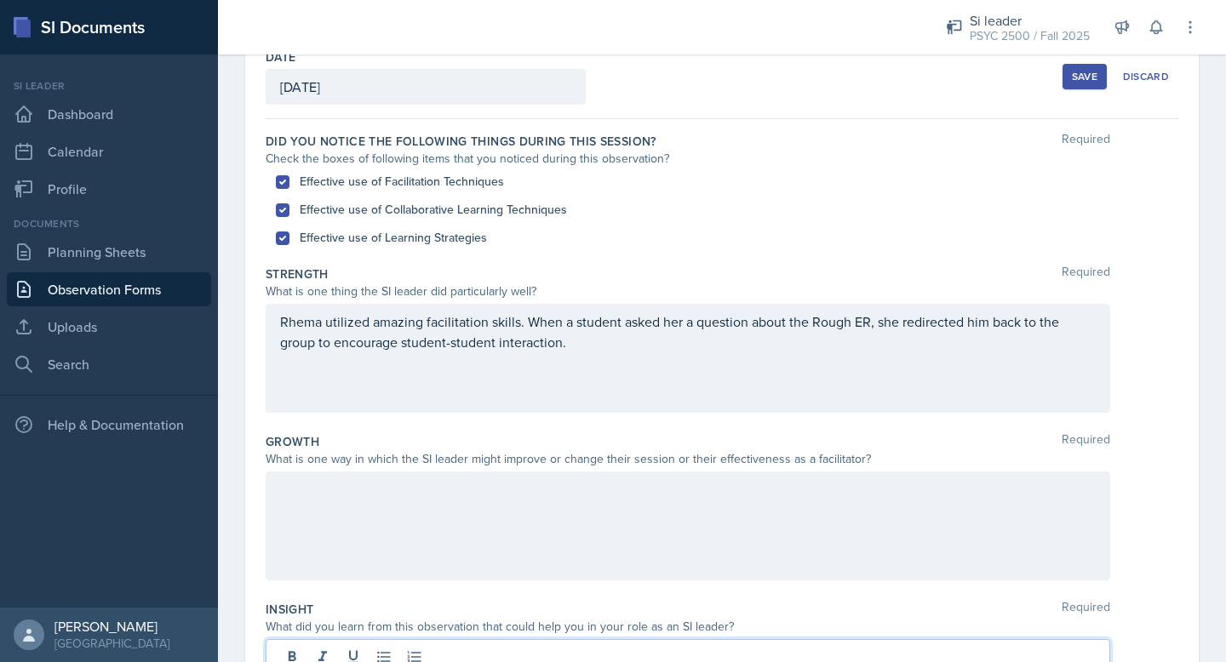
scroll to position [420, 0]
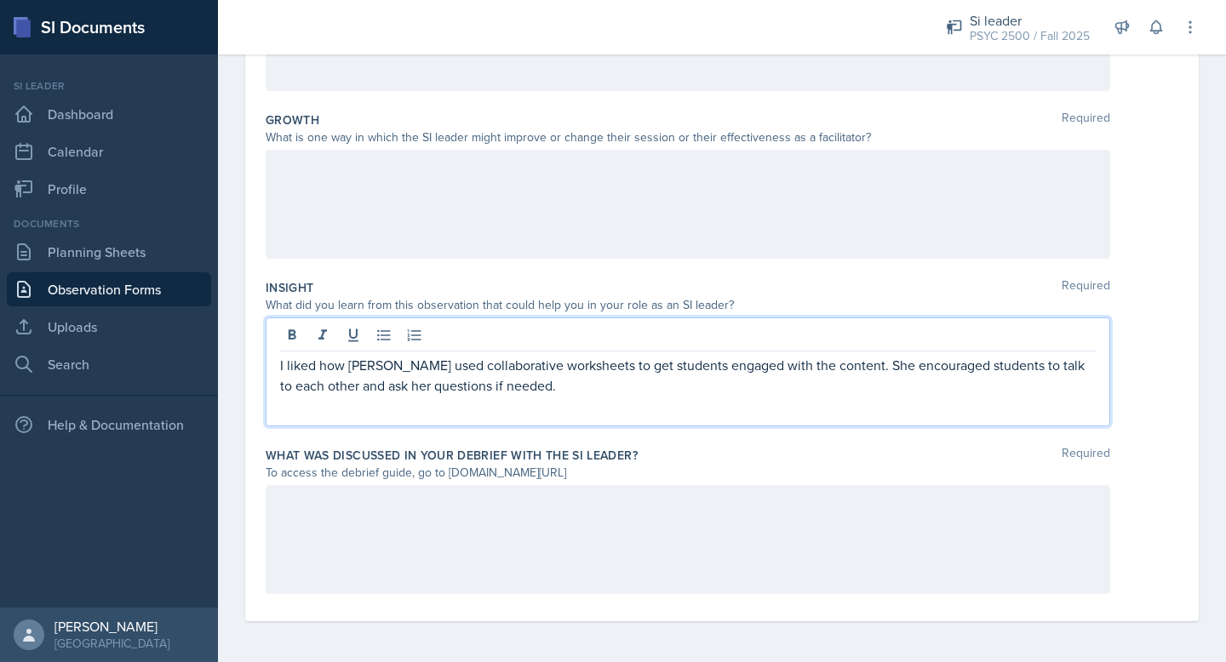
click at [369, 180] on div at bounding box center [688, 204] width 844 height 109
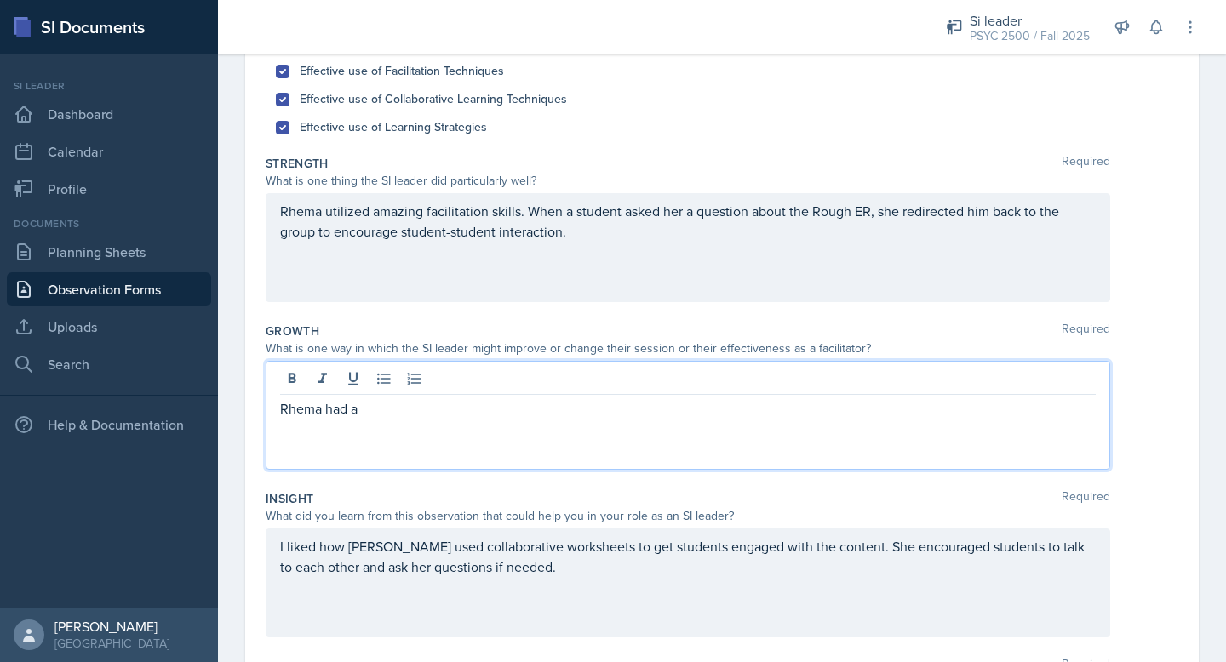
scroll to position [130, 0]
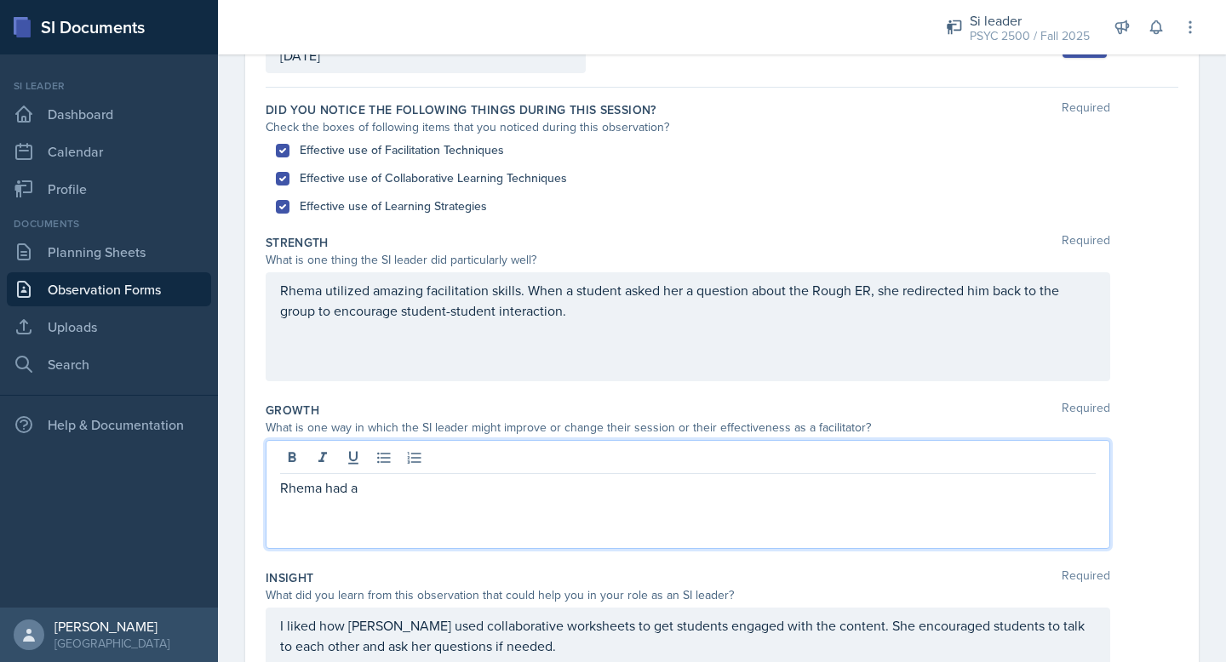
click at [384, 293] on p "Rhema utilized amazing facilitation skills. When a student asked her a question…" at bounding box center [687, 300] width 815 height 41
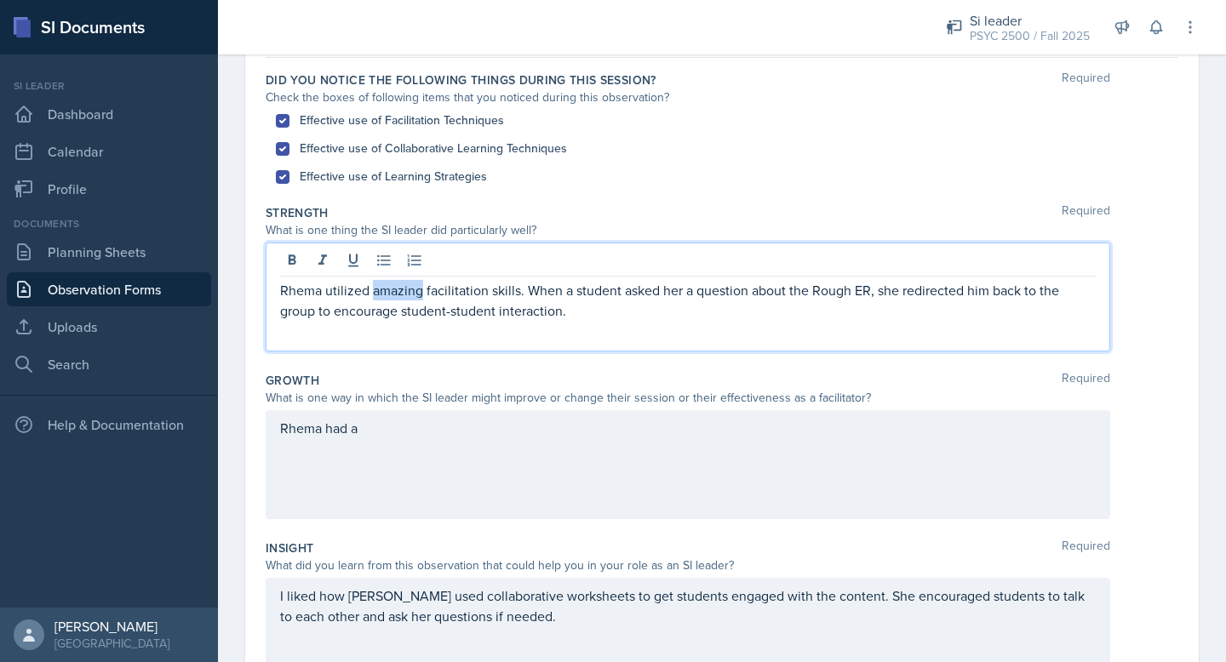
click at [384, 293] on p "Rhema utilized amazing facilitation skills. When a student asked her a question…" at bounding box center [687, 300] width 815 height 41
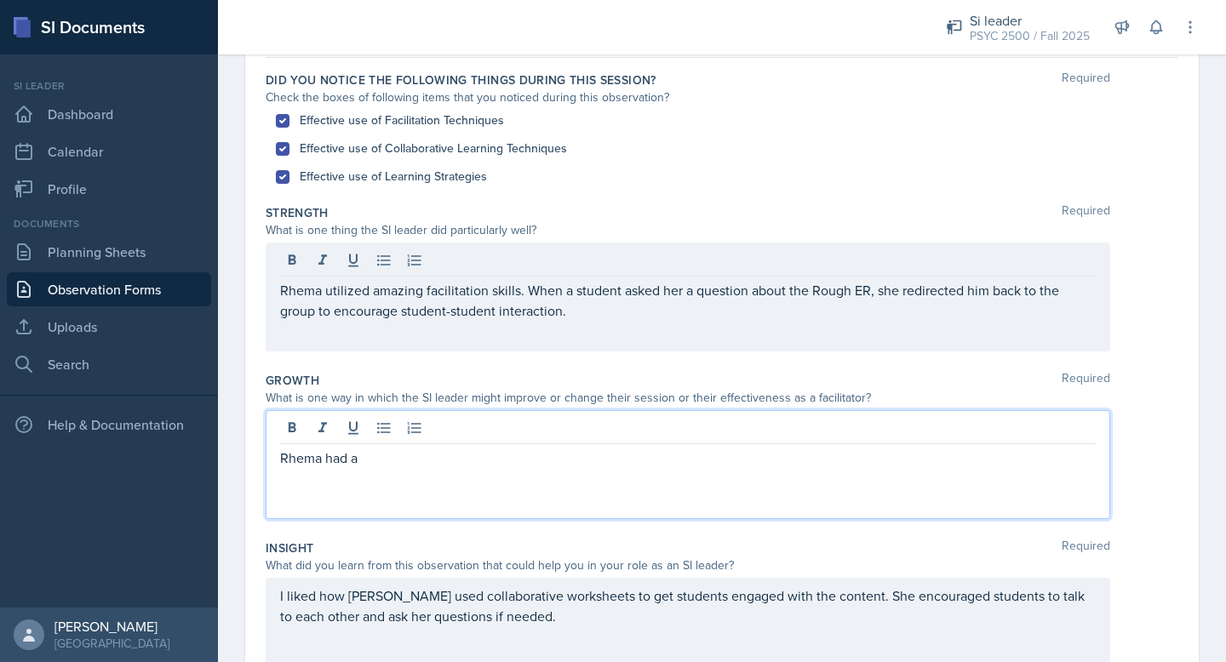
click at [399, 438] on div "Rhema had a" at bounding box center [688, 464] width 844 height 109
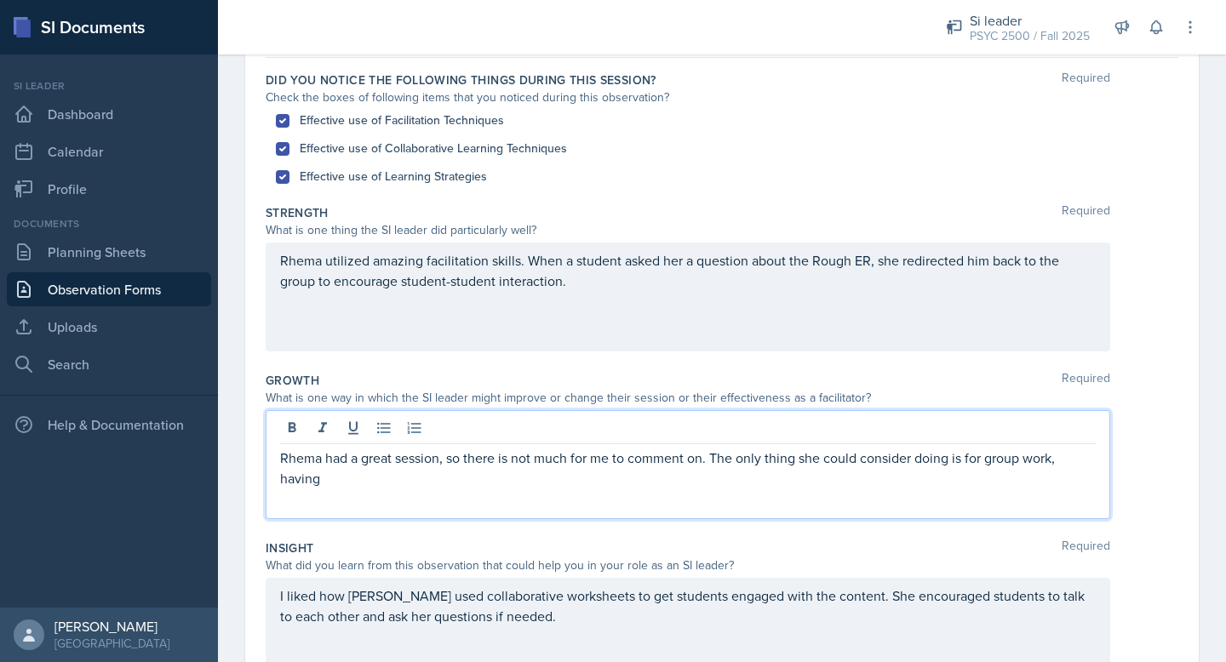
click at [306, 481] on p "Rhema had a great session, so there is not much for me to comment on. The only …" at bounding box center [687, 468] width 815 height 41
click at [306, 478] on p "Rhema had a great session, so there is not much for me to comment on. The only …" at bounding box center [687, 468] width 815 height 41
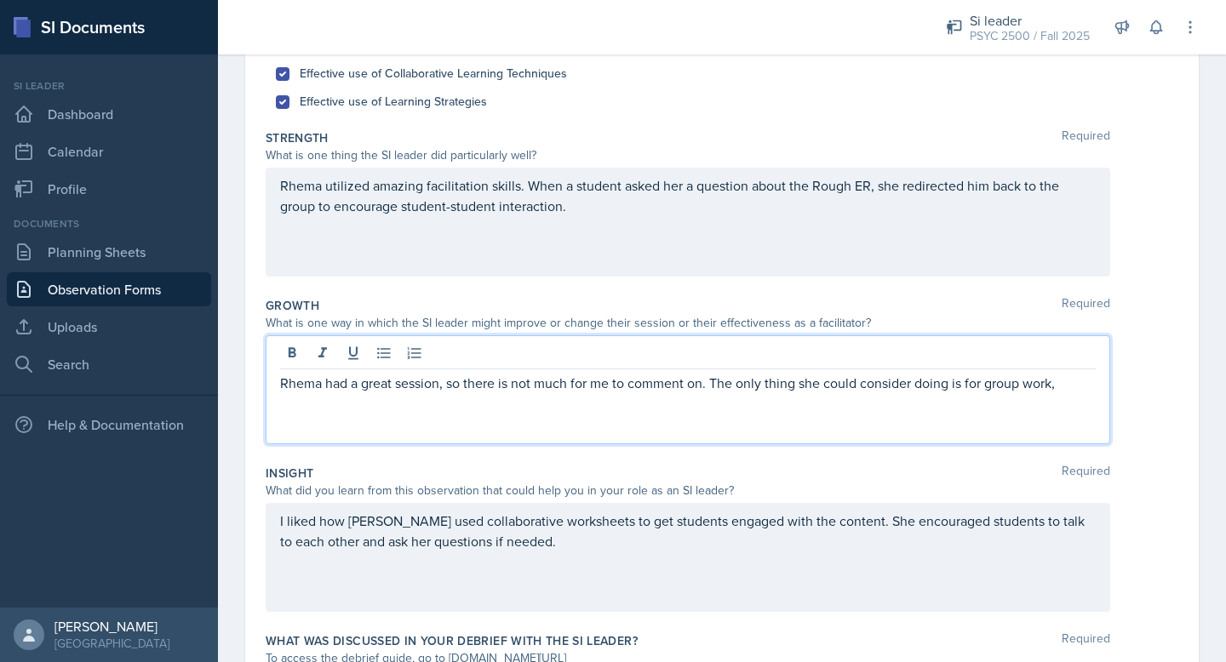
scroll to position [239, 0]
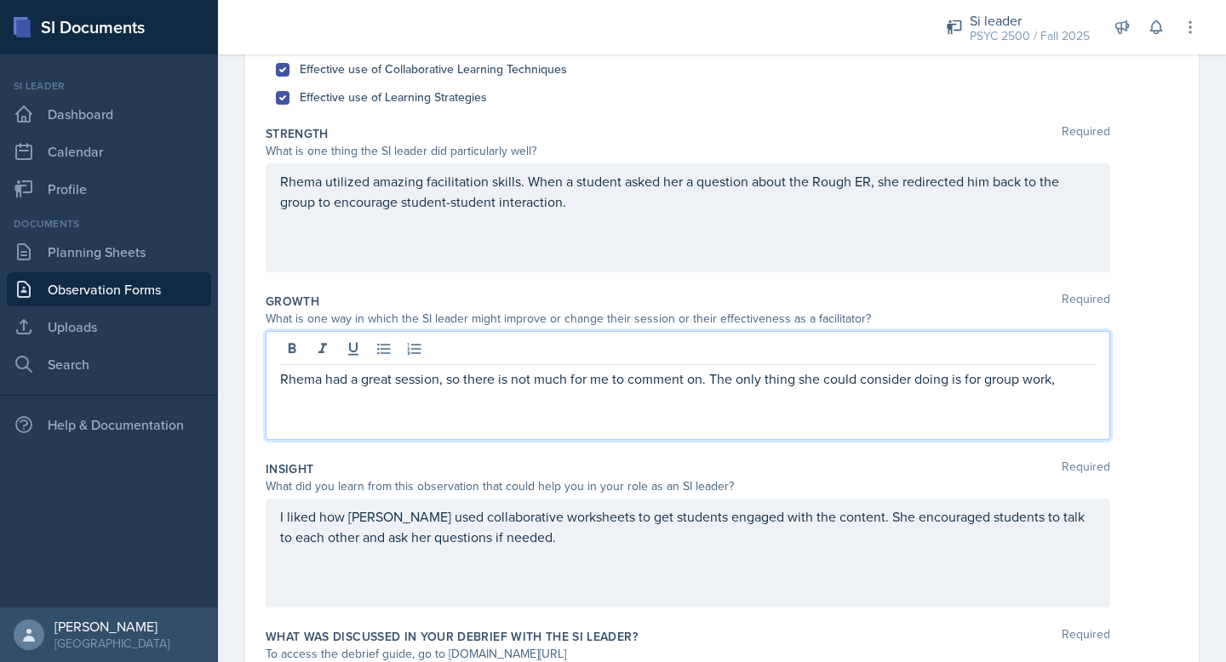
click at [929, 386] on p "Rhema had a great session, so there is not much for me to comment on. The only …" at bounding box center [687, 379] width 815 height 20
click at [958, 386] on p "Rhema had a great session, so there is not much for me to comment on. The only …" at bounding box center [687, 379] width 815 height 20
click at [953, 386] on p "Rhema had a great session, so there is not much for me to comment on. The only …" at bounding box center [687, 379] width 815 height 20
drag, startPoint x: 1017, startPoint y: 384, endPoint x: 1107, endPoint y: 392, distance: 90.5
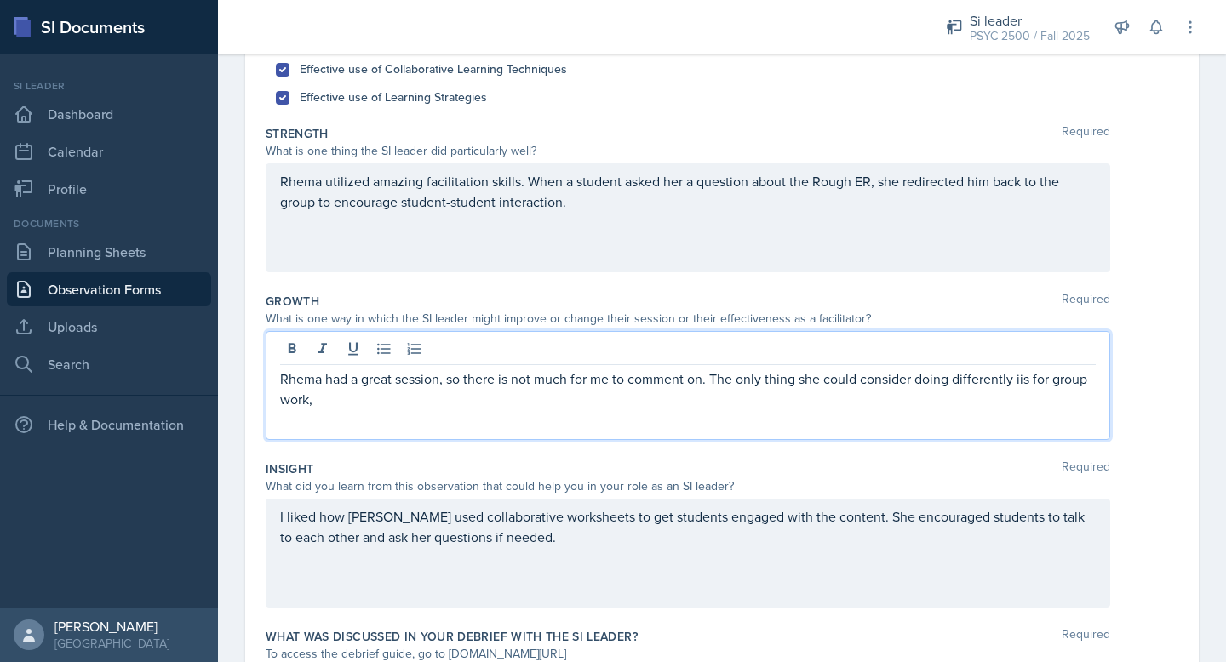
click at [1107, 392] on div "Rhema had a great session, so there is not much for me to comment on. The only …" at bounding box center [688, 385] width 844 height 109
drag, startPoint x: 711, startPoint y: 378, endPoint x: 1111, endPoint y: 386, distance: 400.1
click at [1111, 386] on div "Rhema had a great session, so there is not much for me to comment on. The only …" at bounding box center [722, 385] width 912 height 109
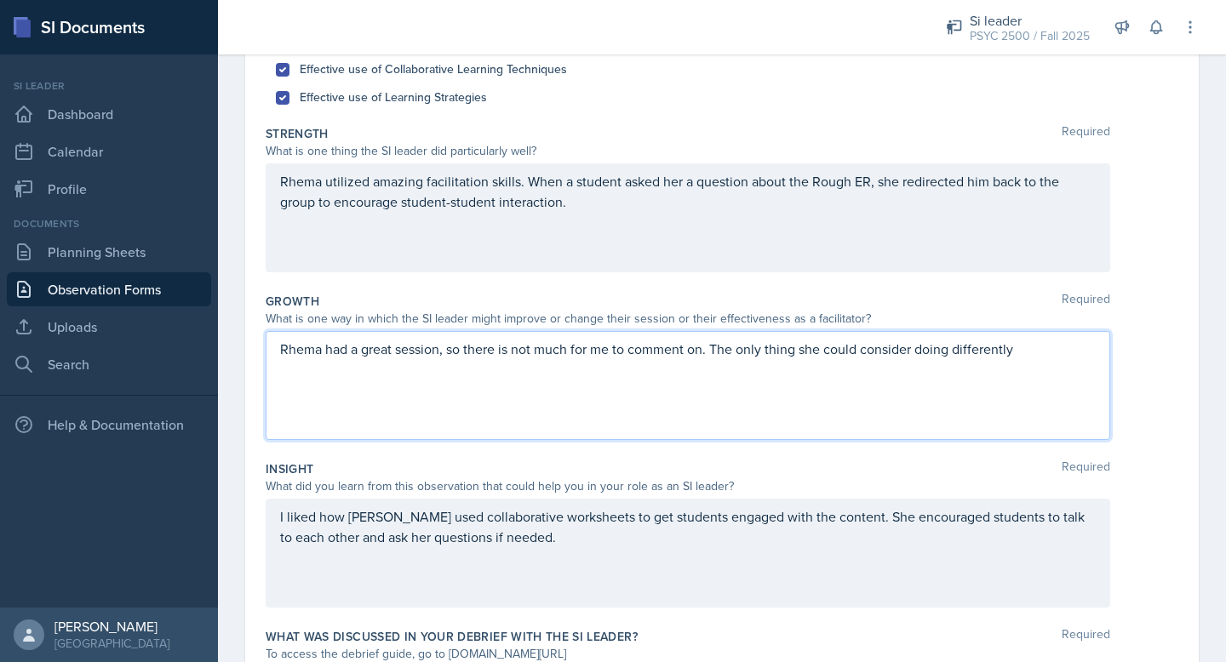
scroll to position [209, 0]
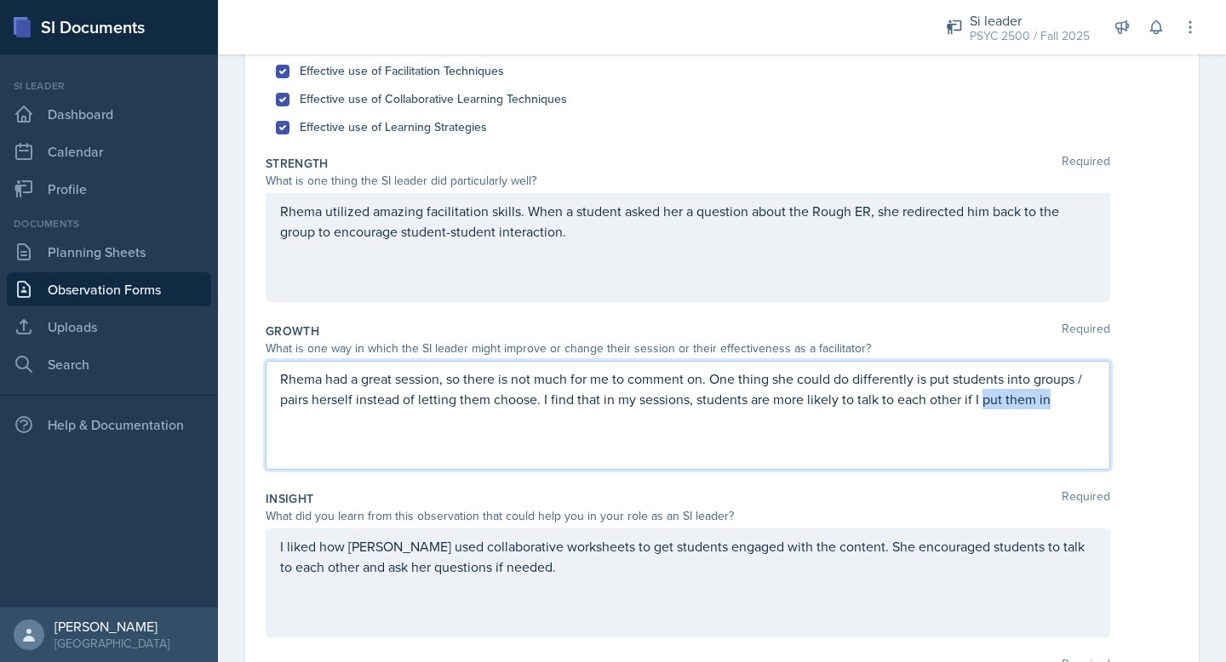
drag, startPoint x: 981, startPoint y: 402, endPoint x: 1075, endPoint y: 402, distance: 93.6
click at [1075, 403] on p "Rhema had a great session, so there is not much for me to comment on. One thing…" at bounding box center [687, 389] width 815 height 41
click at [1052, 403] on p "Rhema had a great session, so there is not much for me to comment on. One thing…" at bounding box center [687, 399] width 815 height 61
click at [592, 405] on p "Rhema had a great session, so there is not much for me to comment on. One thing…" at bounding box center [687, 399] width 815 height 61
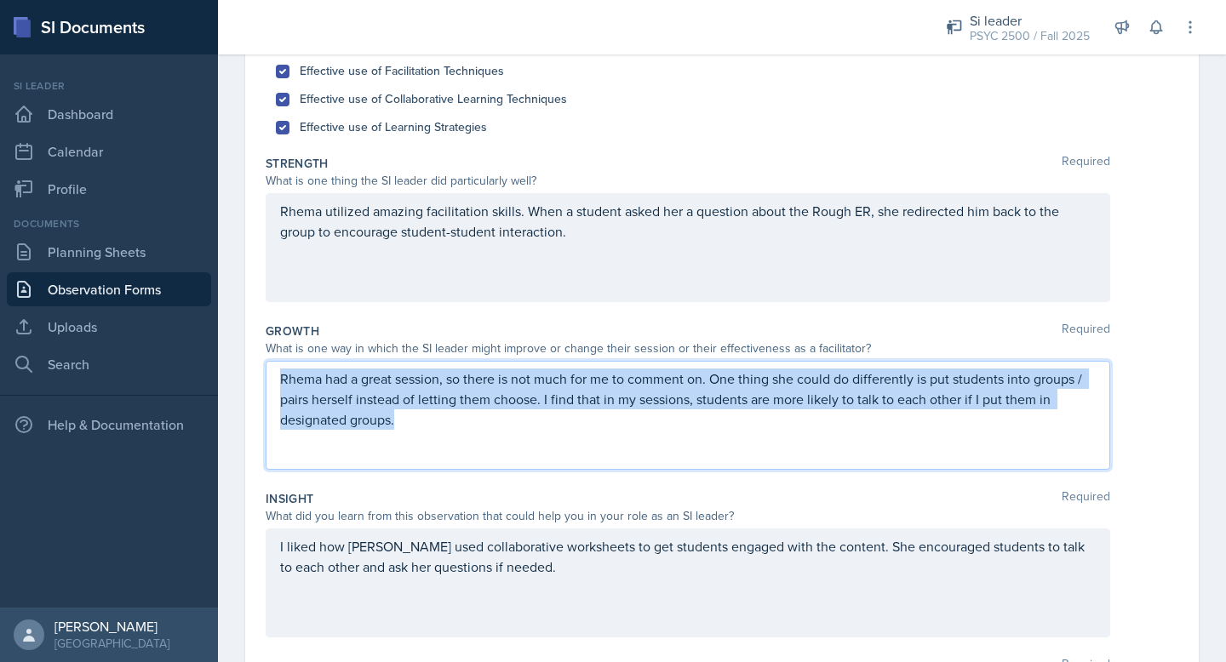
click at [592, 405] on p "Rhema had a great session, so there is not much for me to comment on. One thing…" at bounding box center [687, 399] width 815 height 61
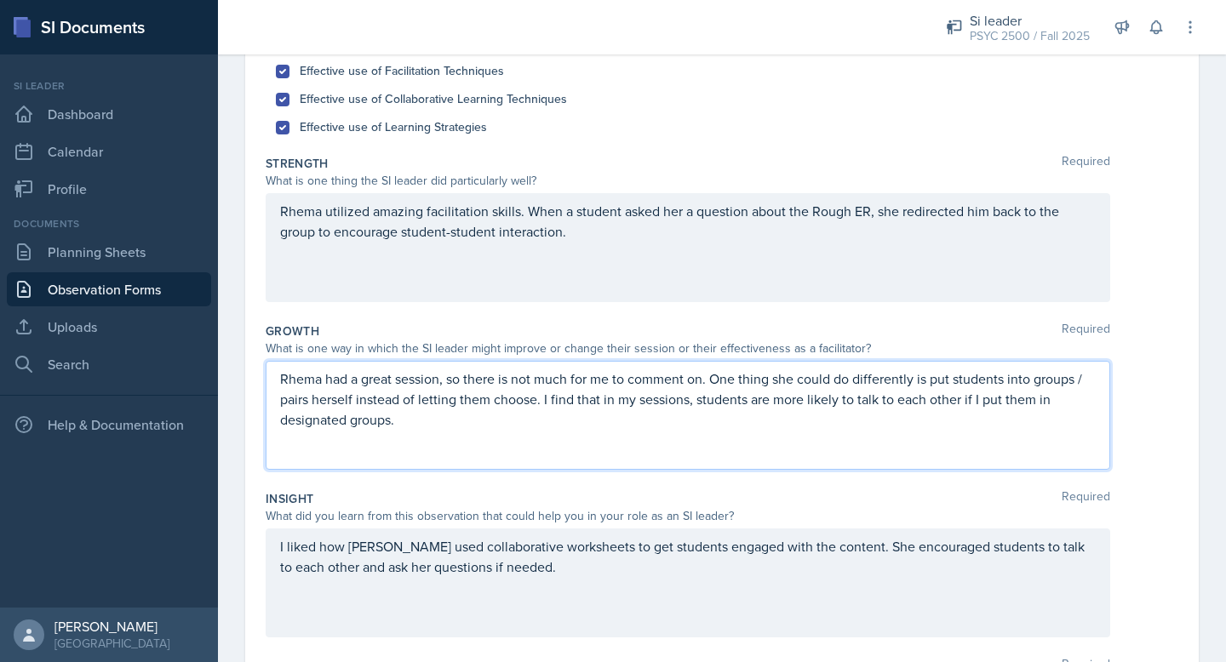
click at [624, 420] on p "Rhema had a great session, so there is not much for me to comment on. One thing…" at bounding box center [687, 399] width 815 height 61
click at [924, 387] on p "Rhema had a great session, so there is not much for me to comment on. One thing…" at bounding box center [687, 399] width 815 height 61
click at [947, 386] on p "Rhema had a great session, so there is not much for me to comment on. One thing…" at bounding box center [687, 399] width 815 height 61
click at [920, 386] on p "Rhema had a great session, so there is not much for me to comment on. One thing…" at bounding box center [687, 399] width 815 height 61
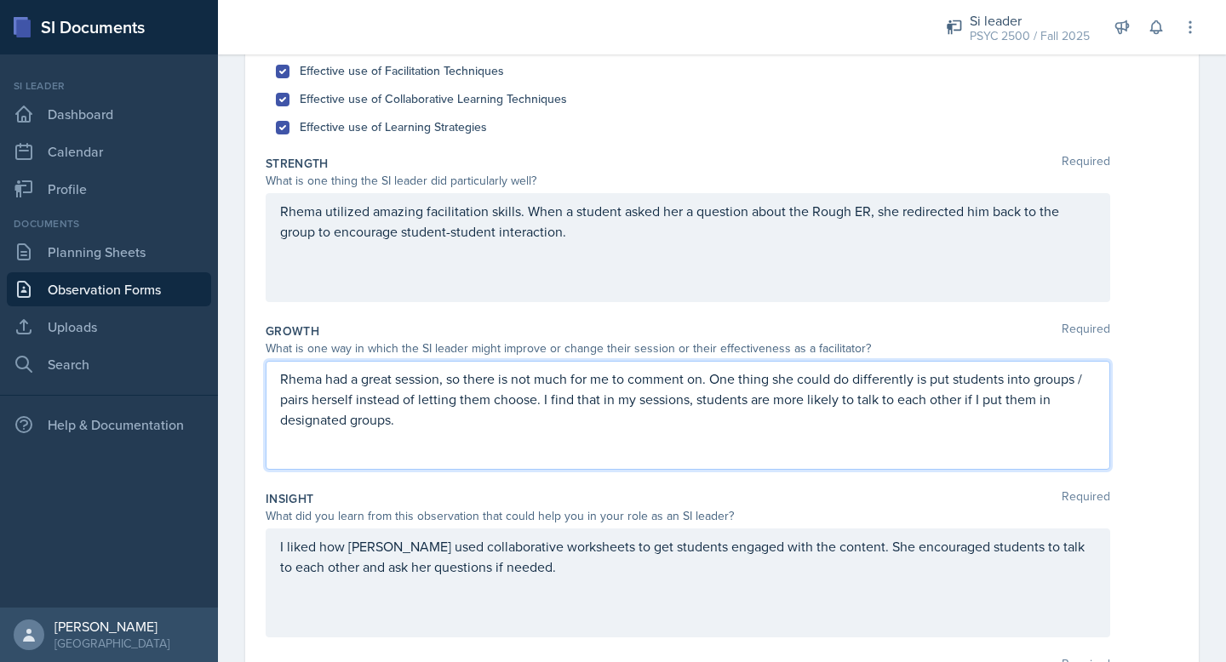
click at [929, 387] on p "Rhema had a great session, so there is not much for me to comment on. One thing…" at bounding box center [687, 399] width 815 height 61
click at [935, 386] on p "Rhema had a great session, so there is not much for me to comment on. One thing…" at bounding box center [687, 399] width 815 height 61
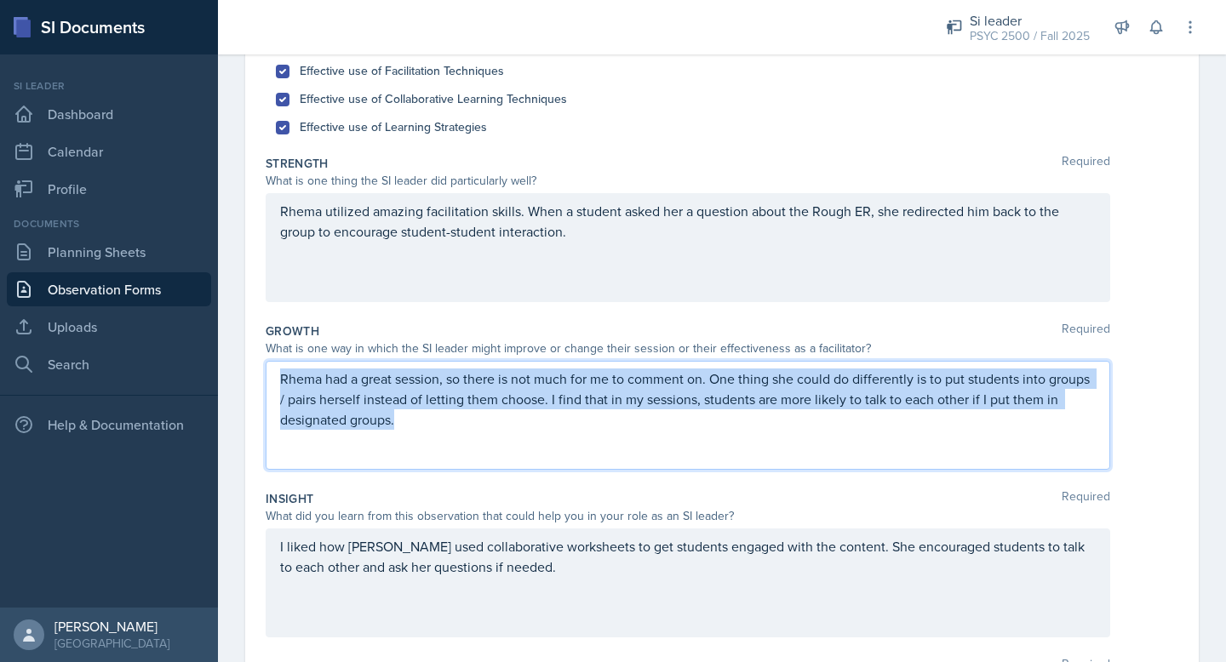
click at [935, 386] on p "Rhema had a great session, so there is not much for me to comment on. One thing…" at bounding box center [687, 399] width 815 height 61
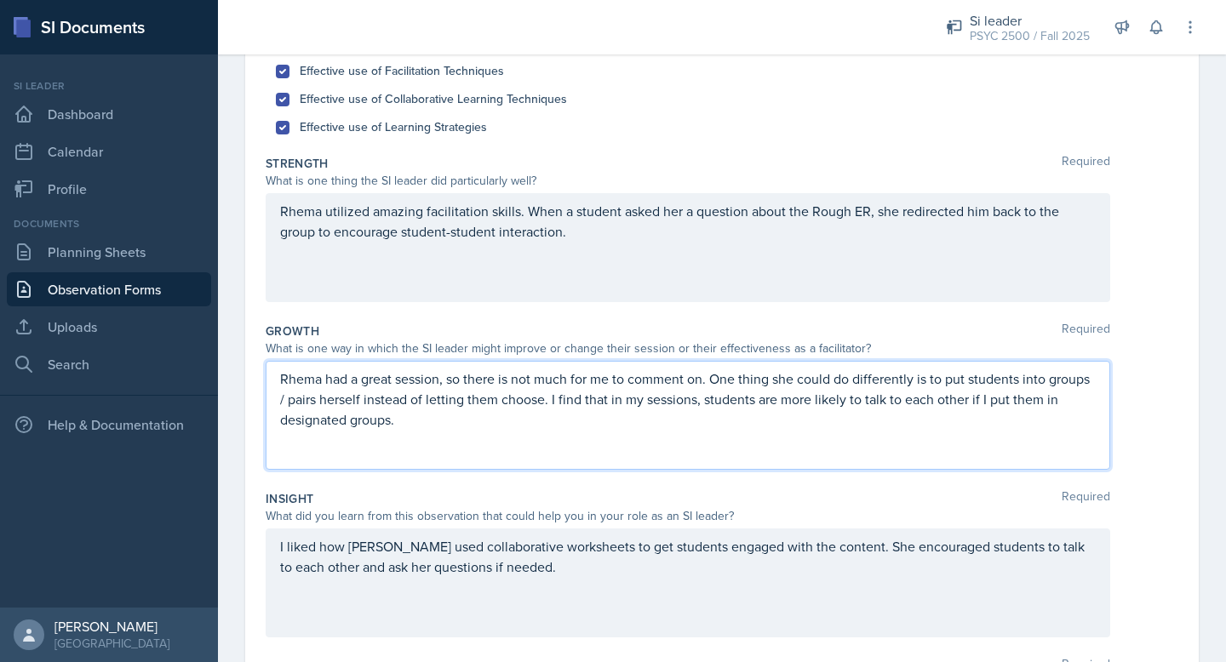
click at [965, 398] on p "Rhema had a great session, so there is not much for me to comment on. One thing…" at bounding box center [687, 399] width 815 height 61
click at [941, 381] on p "Rhema had a great session, so there is not much for me to comment on. One thing…" at bounding box center [687, 399] width 815 height 61
click at [933, 381] on p "Rhema had a great session, so there is not much for me to comment on. One thing…" at bounding box center [687, 399] width 815 height 61
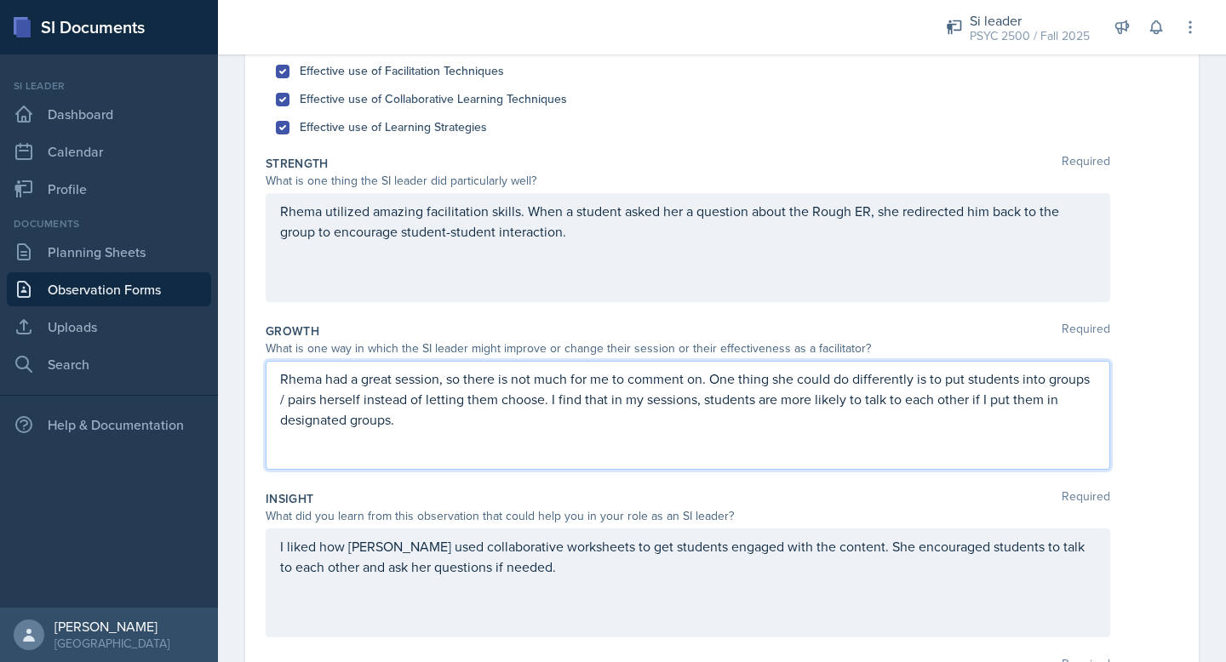
click at [960, 412] on p "Rhema had a great session, so there is not much for me to comment on. One thing…" at bounding box center [687, 399] width 815 height 61
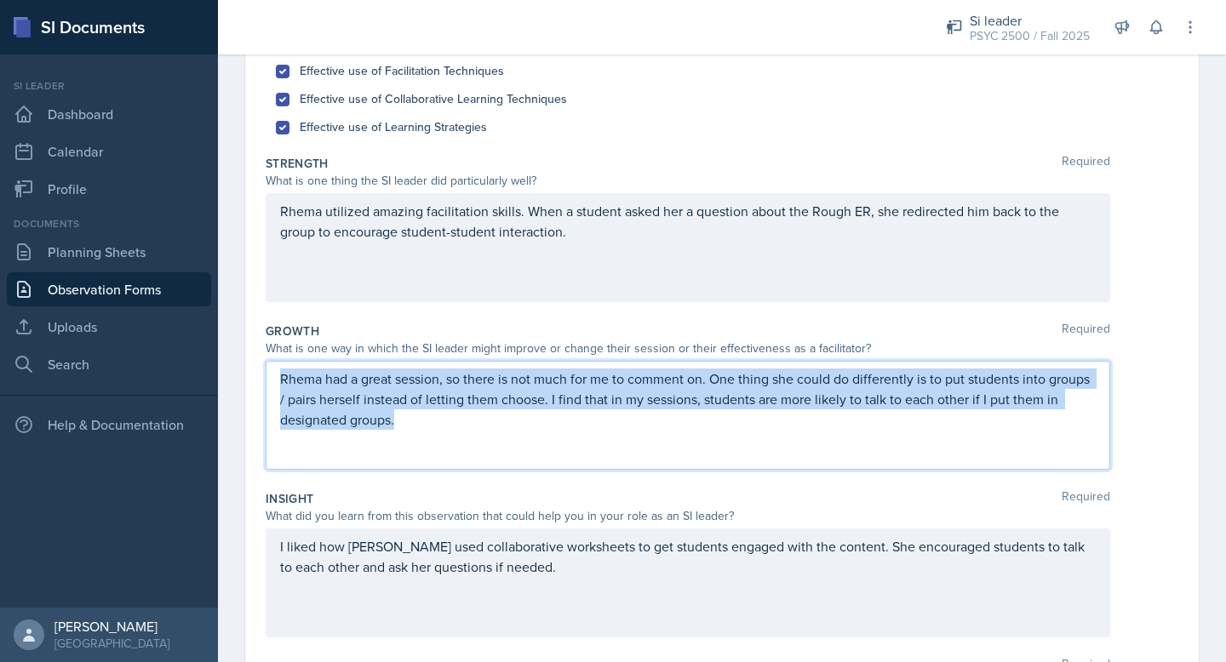
click at [960, 412] on p "Rhema had a great session, so there is not much for me to comment on. One thing…" at bounding box center [687, 399] width 815 height 61
click at [1043, 385] on p "Rhema had a great session, so there is not much for me to comment on. One thing…" at bounding box center [687, 399] width 815 height 61
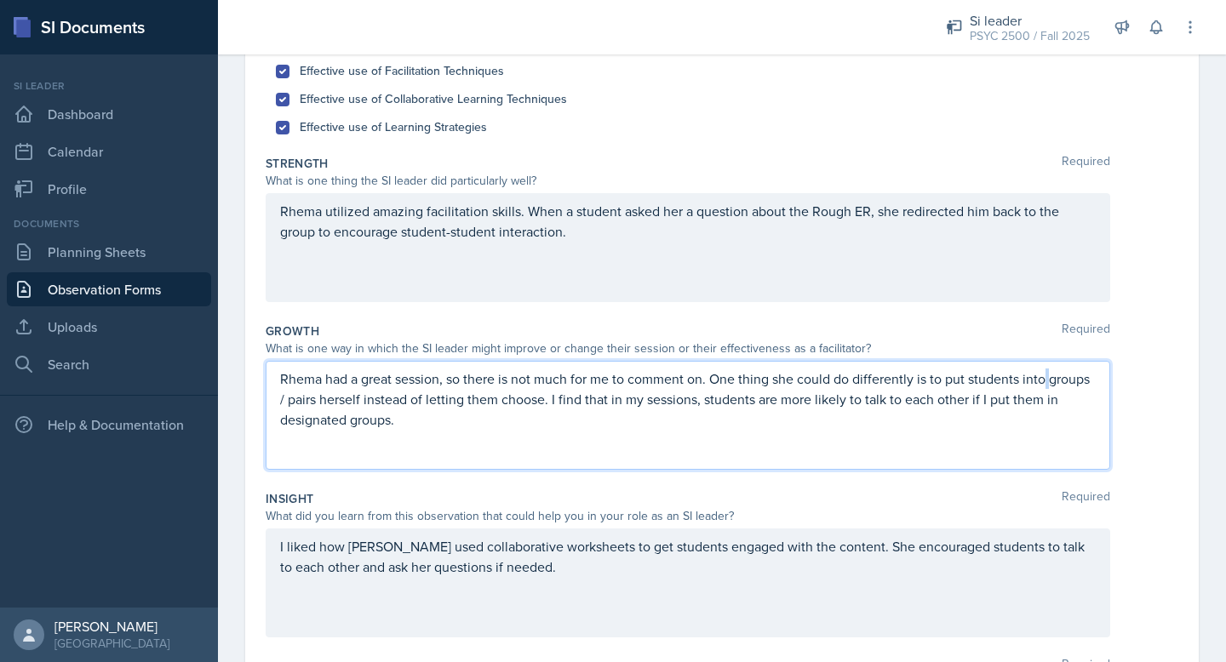
click at [1043, 385] on p "Rhema had a great session, so there is not much for me to comment on. One thing…" at bounding box center [687, 399] width 815 height 61
click at [1038, 385] on p "Rhema had a great session, so there is not much for me to comment on. One thing…" at bounding box center [687, 399] width 815 height 61
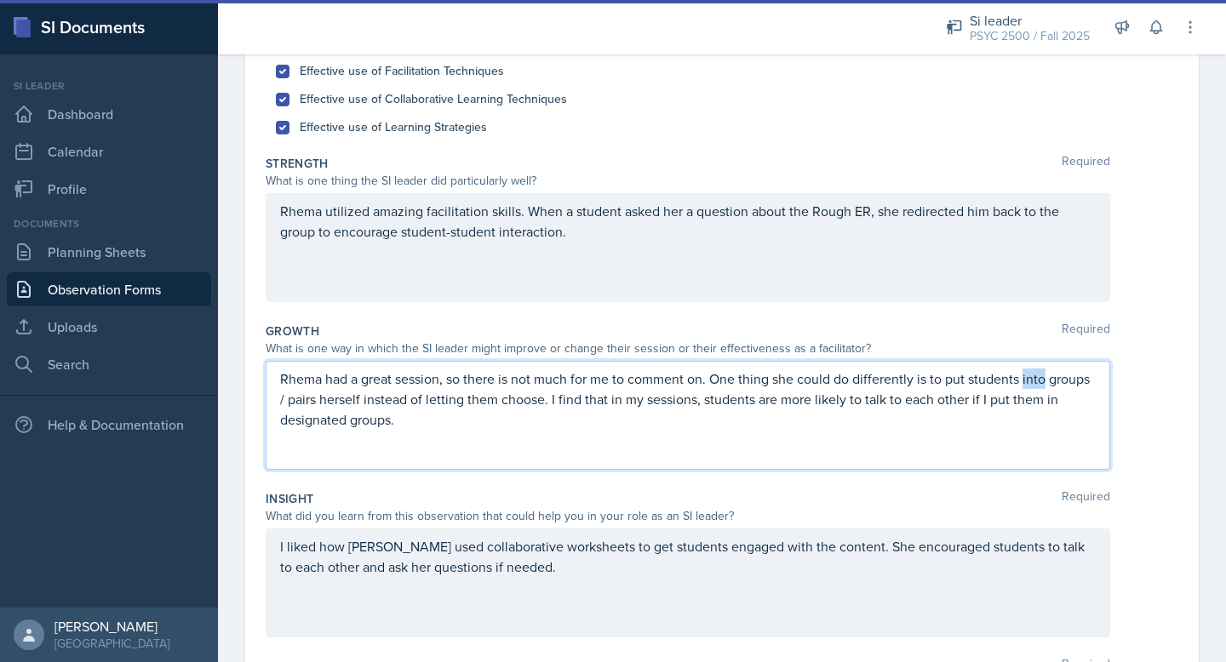
click at [1038, 385] on p "Rhema had a great session, so there is not much for me to comment on. One thing…" at bounding box center [687, 399] width 815 height 61
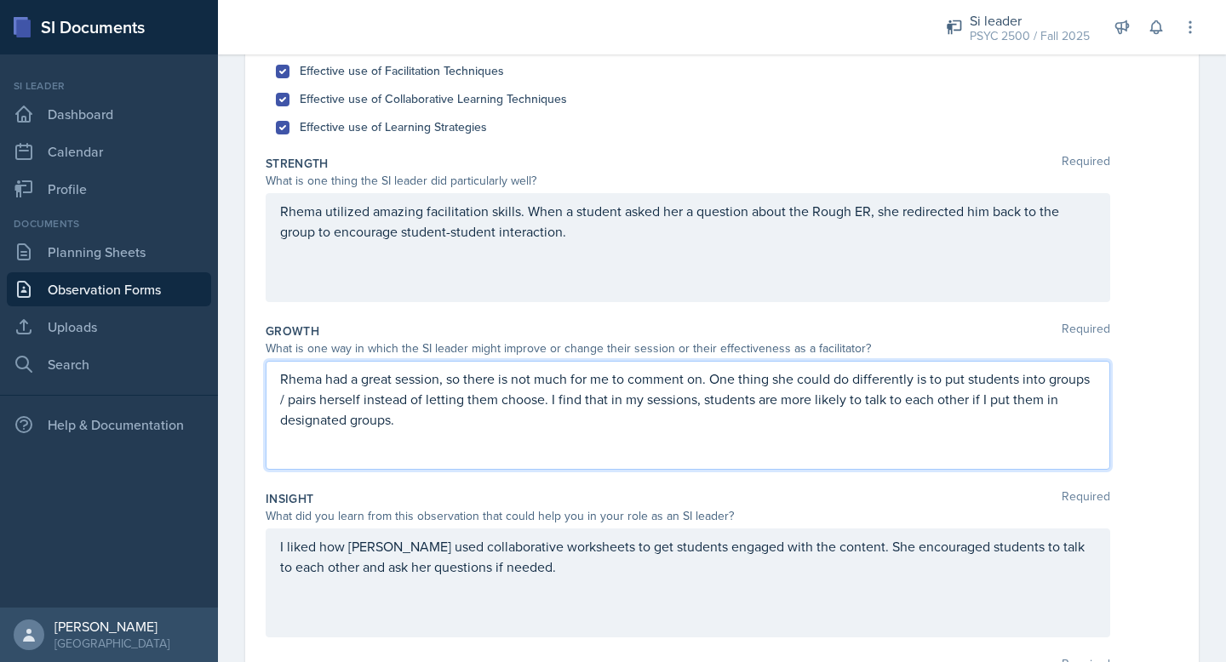
click at [345, 394] on p "Rhema had a great session, so there is not much for me to comment on. One thing…" at bounding box center [687, 399] width 815 height 61
click at [285, 398] on p "Rhema had a great session, so there is not much for me to comment on. One thing…" at bounding box center [687, 399] width 815 height 61
click at [282, 403] on p "Rhema had a great session, so there is not much for me to comment on. One thing…" at bounding box center [687, 399] width 815 height 61
click at [279, 406] on div "Rhema had a great session, so there is not much for me to comment on. One thing…" at bounding box center [688, 415] width 844 height 109
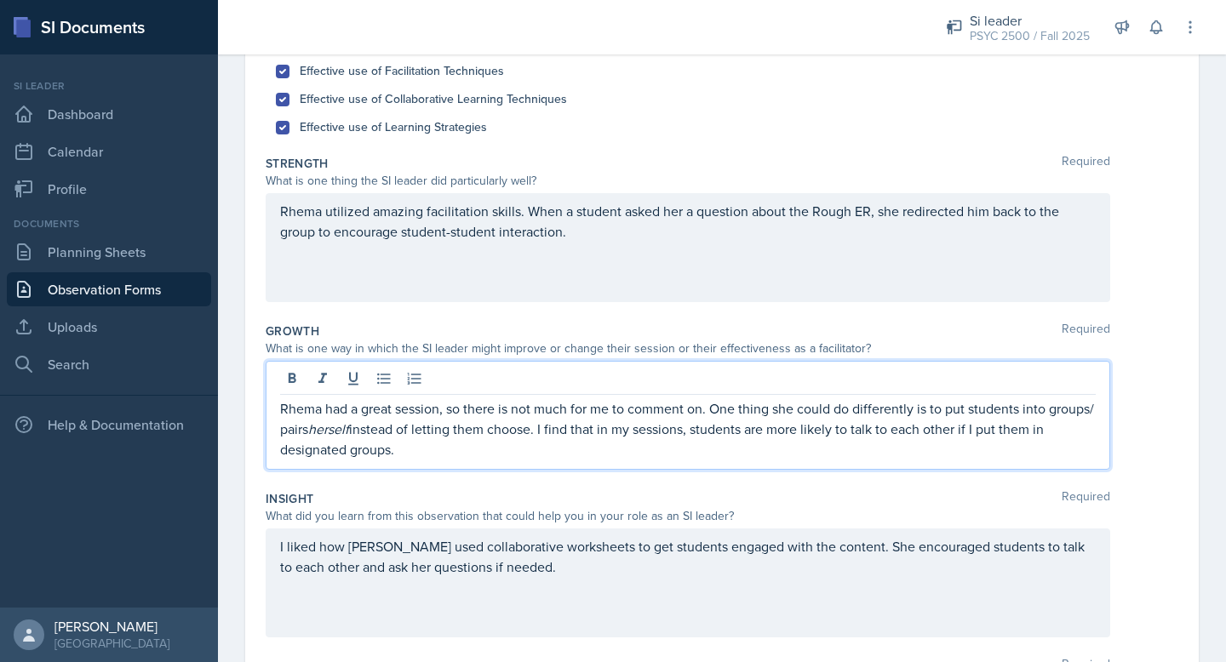
scroll to position [239, 0]
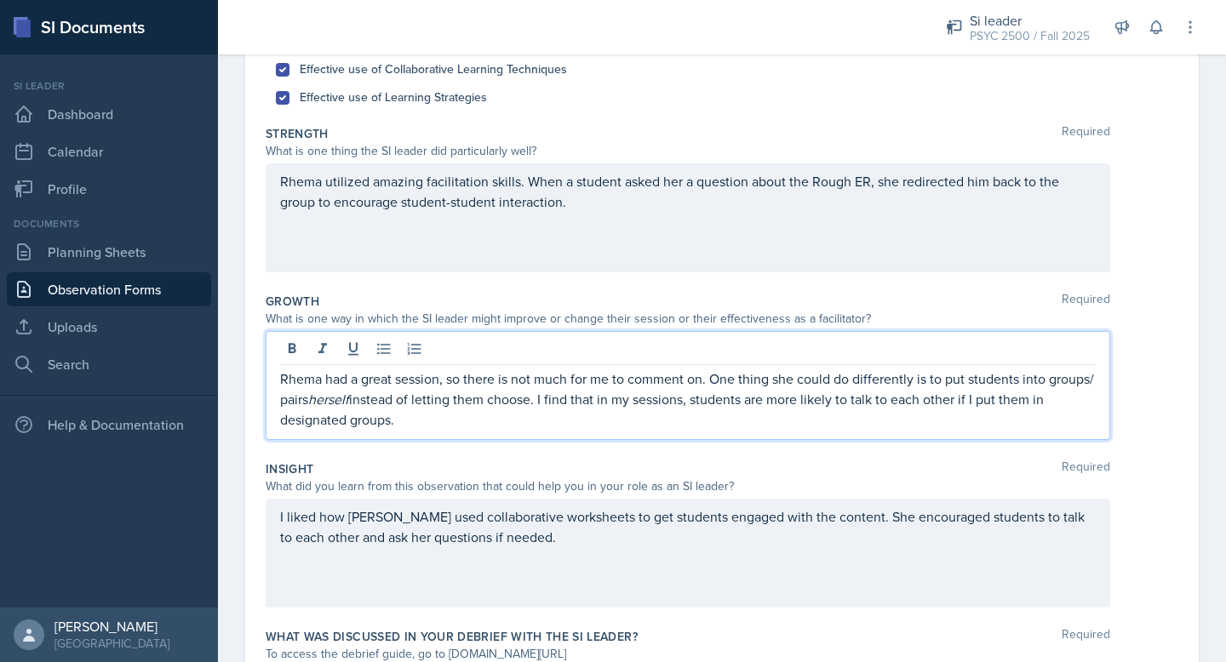
click at [281, 405] on p "Rhema had a great session, so there is not much for me to comment on. One thing…" at bounding box center [687, 399] width 815 height 61
click at [361, 404] on em "herself" at bounding box center [373, 399] width 41 height 19
click at [403, 409] on p "Rhema had a great session, so there is not much for me to comment on. One thing…" at bounding box center [687, 399] width 815 height 61
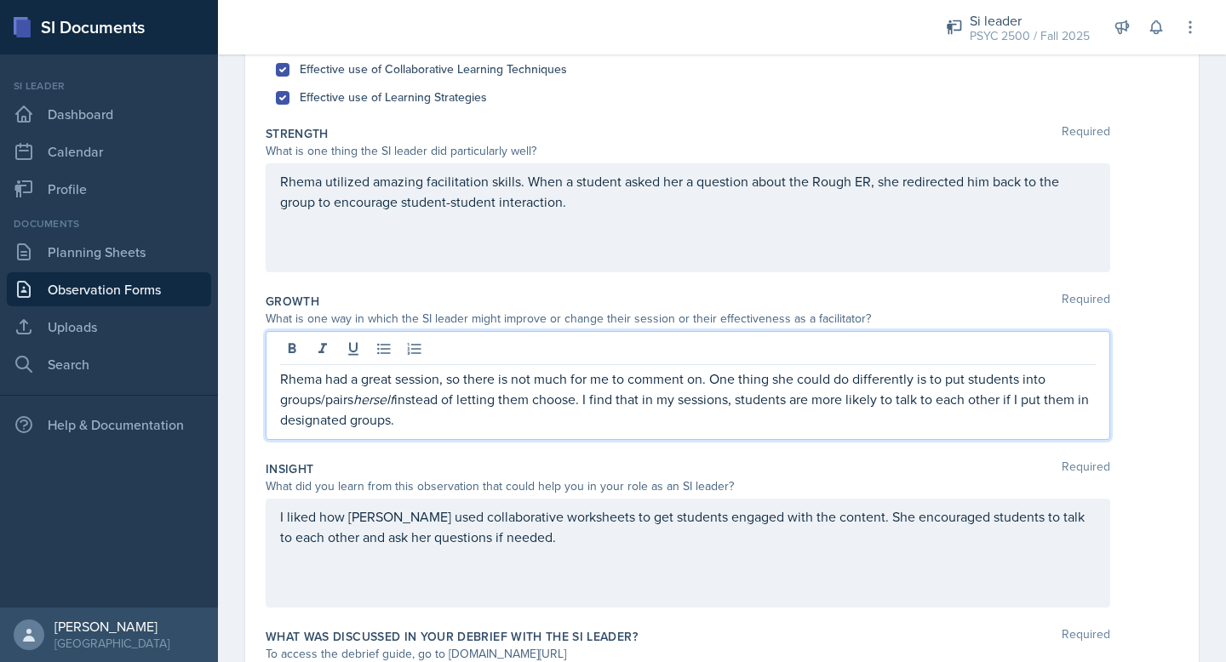
click at [525, 426] on p "Rhema had a great session, so there is not much for me to comment on. One thing…" at bounding box center [687, 399] width 815 height 61
click at [643, 405] on p "Rhema had a great session, so there is not much for me to comment on. One thing…" at bounding box center [687, 399] width 815 height 61
click at [669, 417] on p "Rhema had a great session, so there is not much for me to comment on. One thing…" at bounding box center [687, 399] width 815 height 61
drag, startPoint x: 621, startPoint y: 424, endPoint x: 415, endPoint y: 418, distance: 206.9
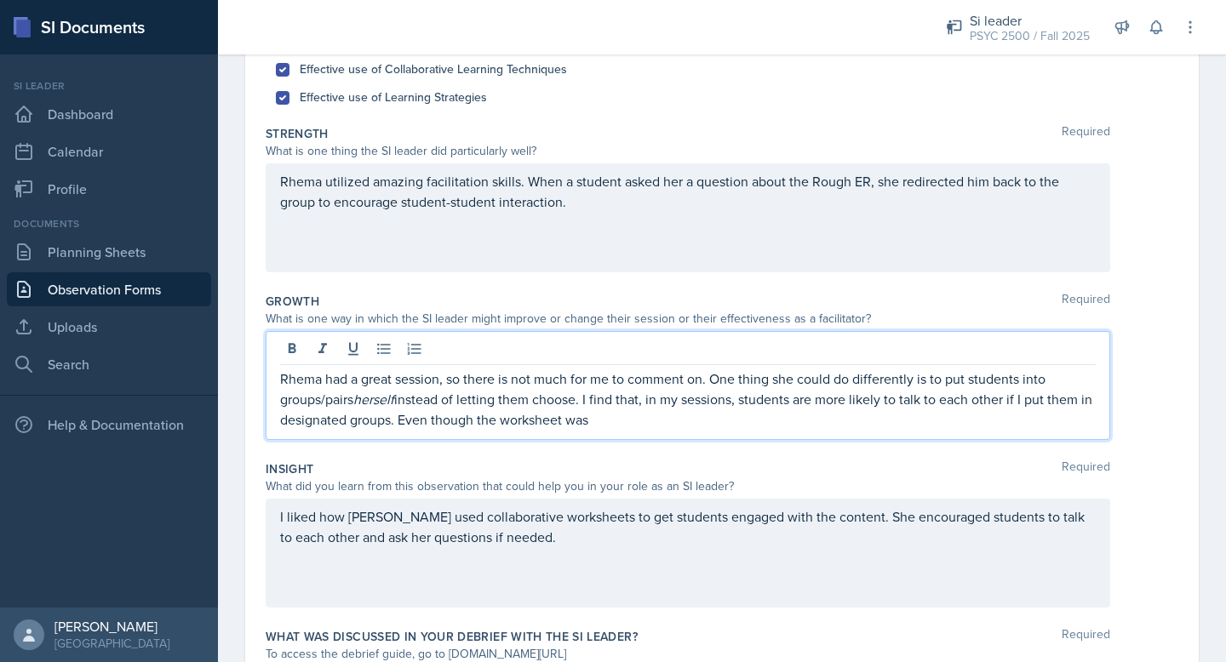
click at [415, 418] on p "Rhema had a great session, so there is not much for me to comment on. One thing…" at bounding box center [687, 399] width 815 height 61
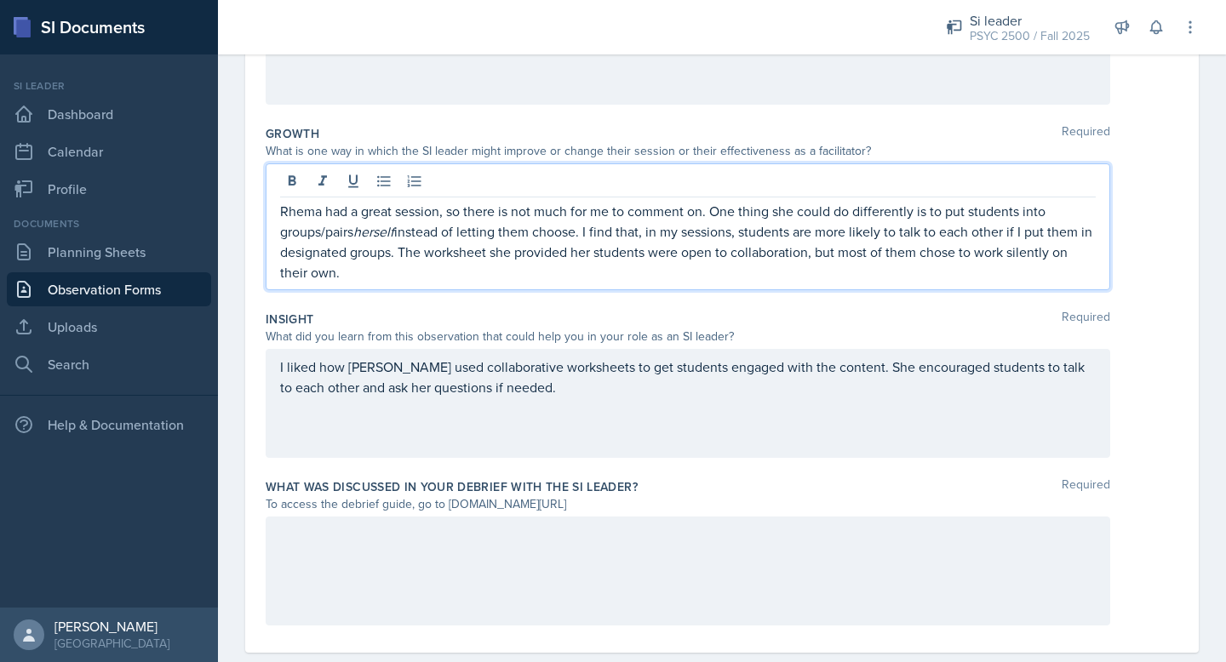
scroll to position [438, 0]
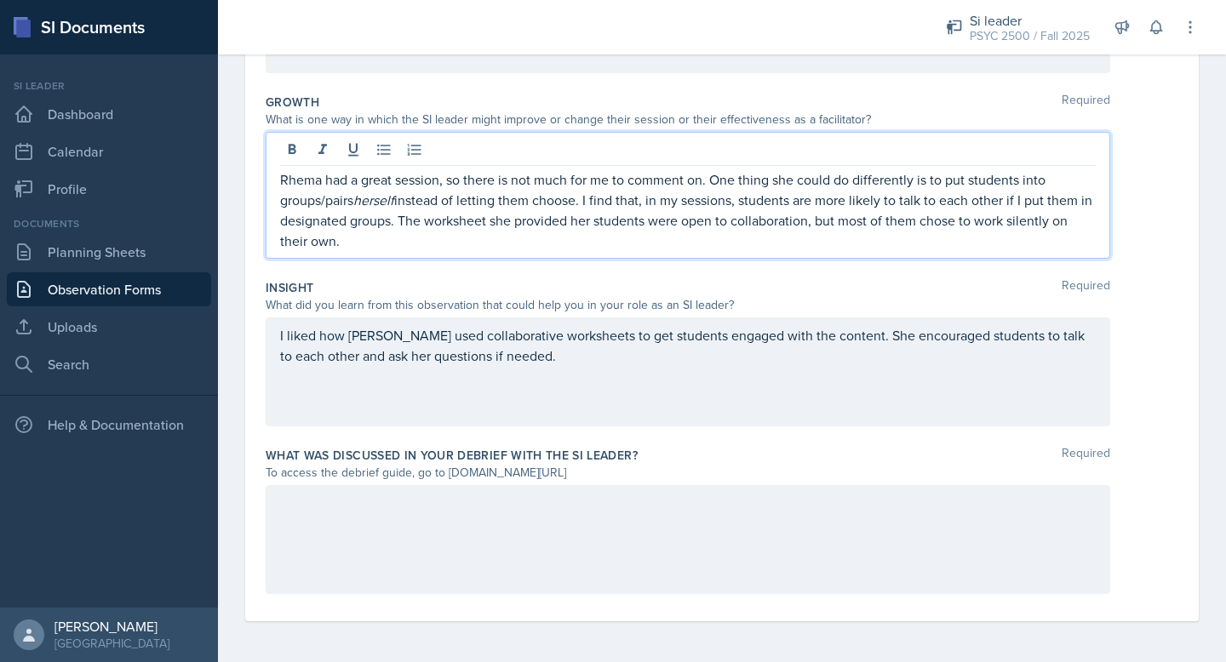
click at [460, 428] on div "Insight Required What did you learn from this observation that could help you i…" at bounding box center [722, 356] width 912 height 168
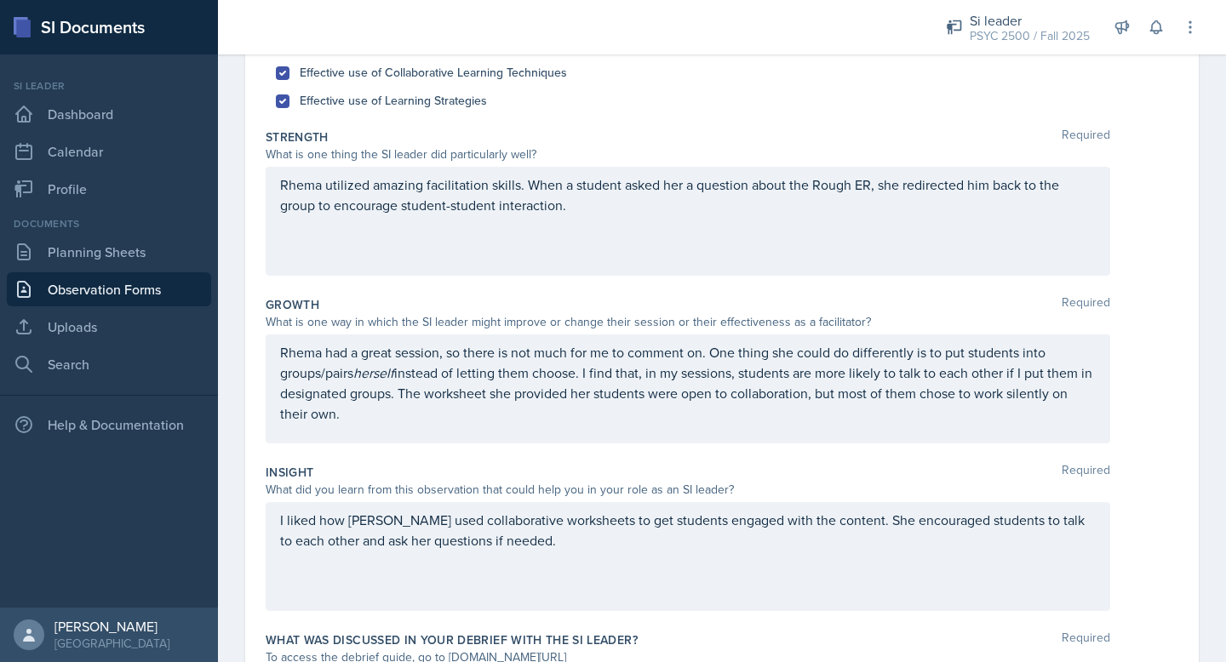
scroll to position [0, 0]
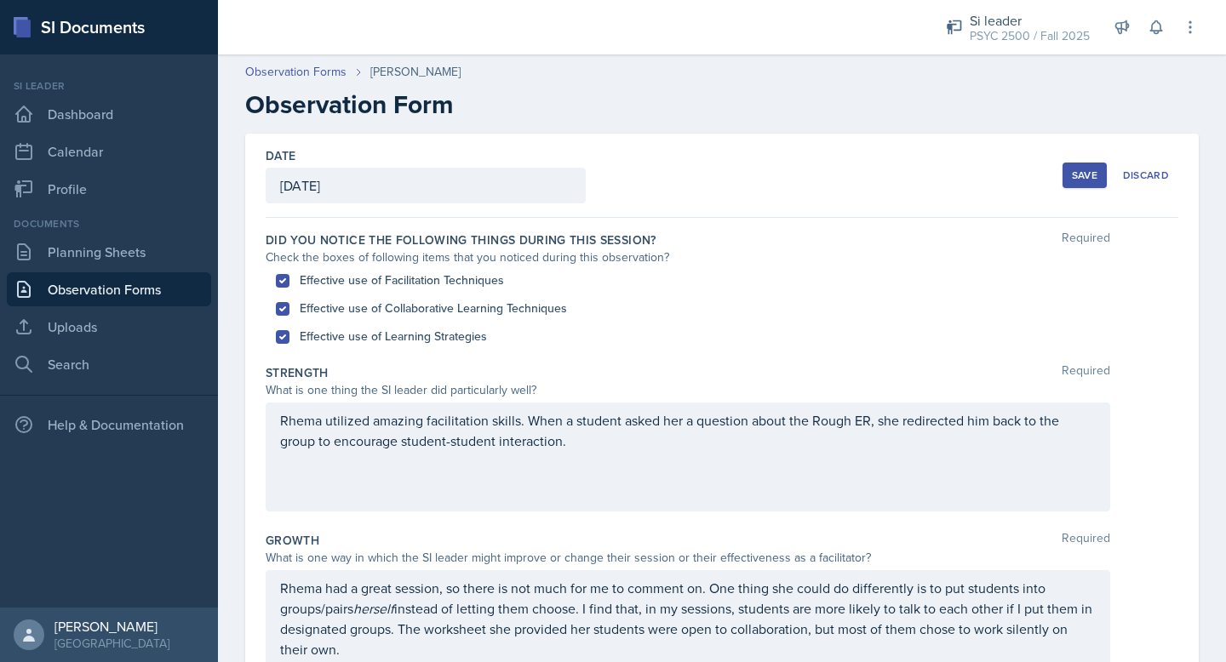
click at [1069, 171] on button "Save" at bounding box center [1084, 176] width 44 height 26
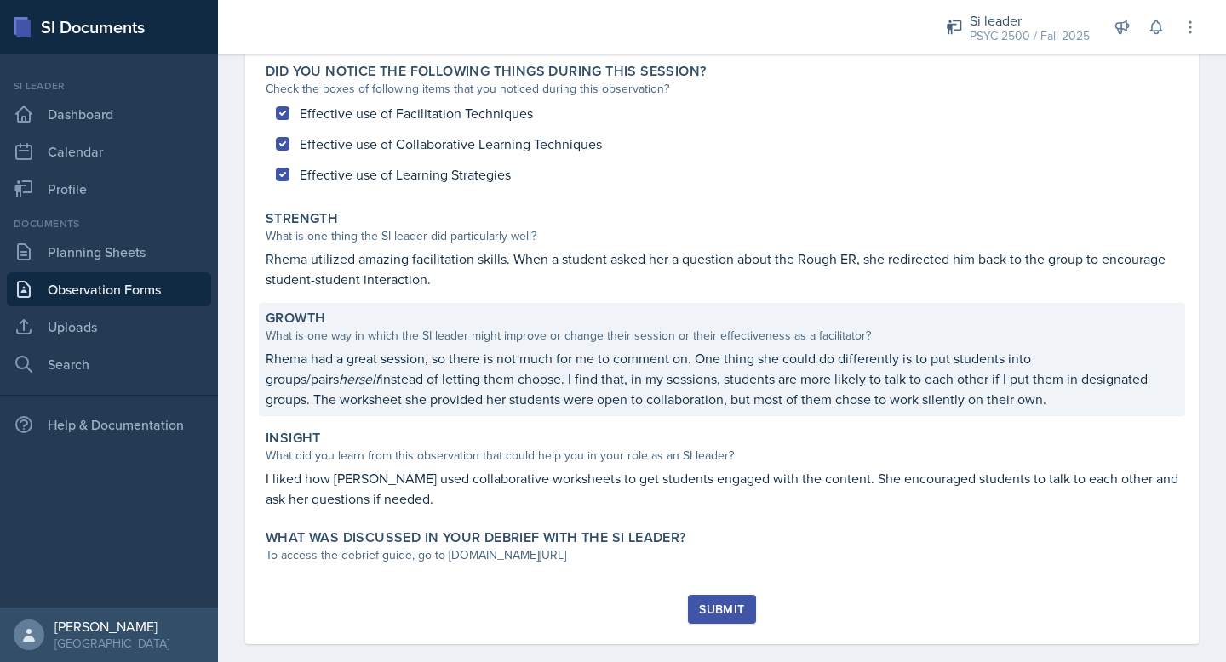
scroll to position [182, 0]
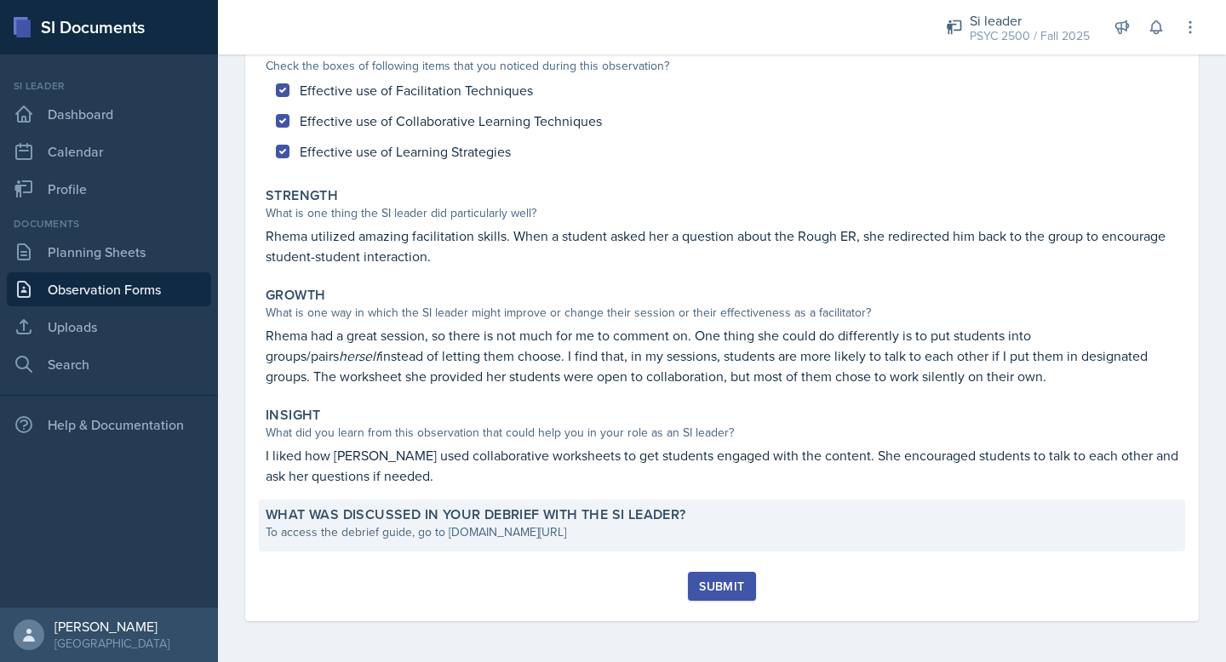
click at [631, 533] on div "To access the debrief guide, go to [DOMAIN_NAME][URL]" at bounding box center [722, 532] width 912 height 18
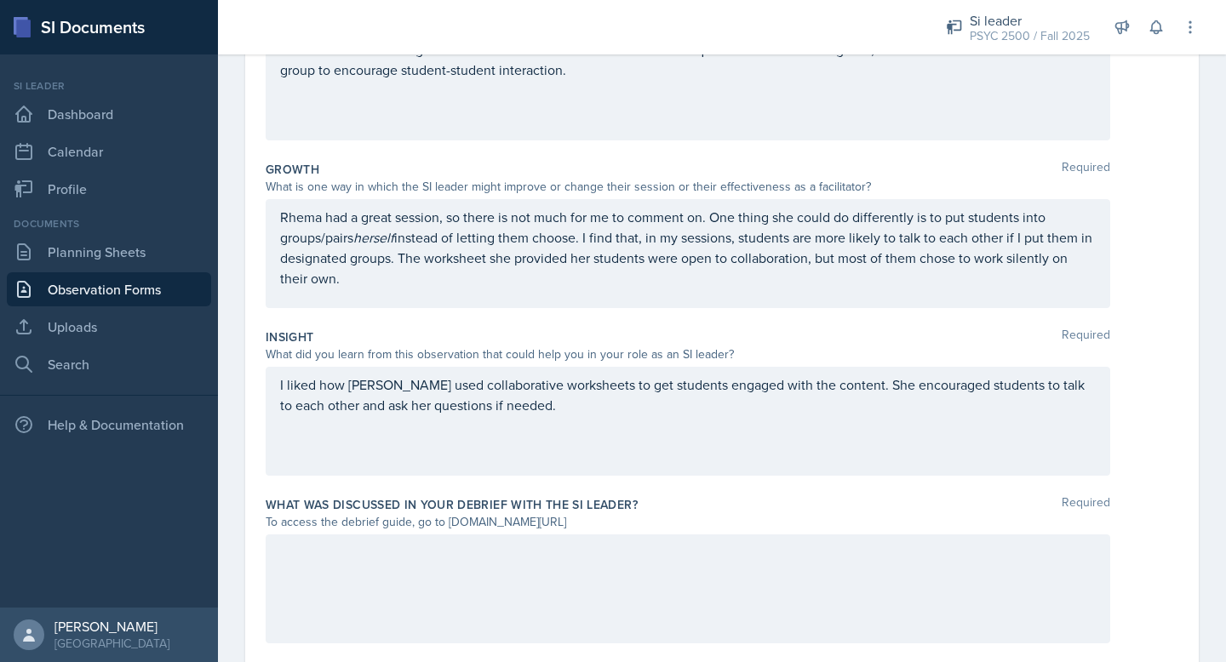
scroll to position [420, 0]
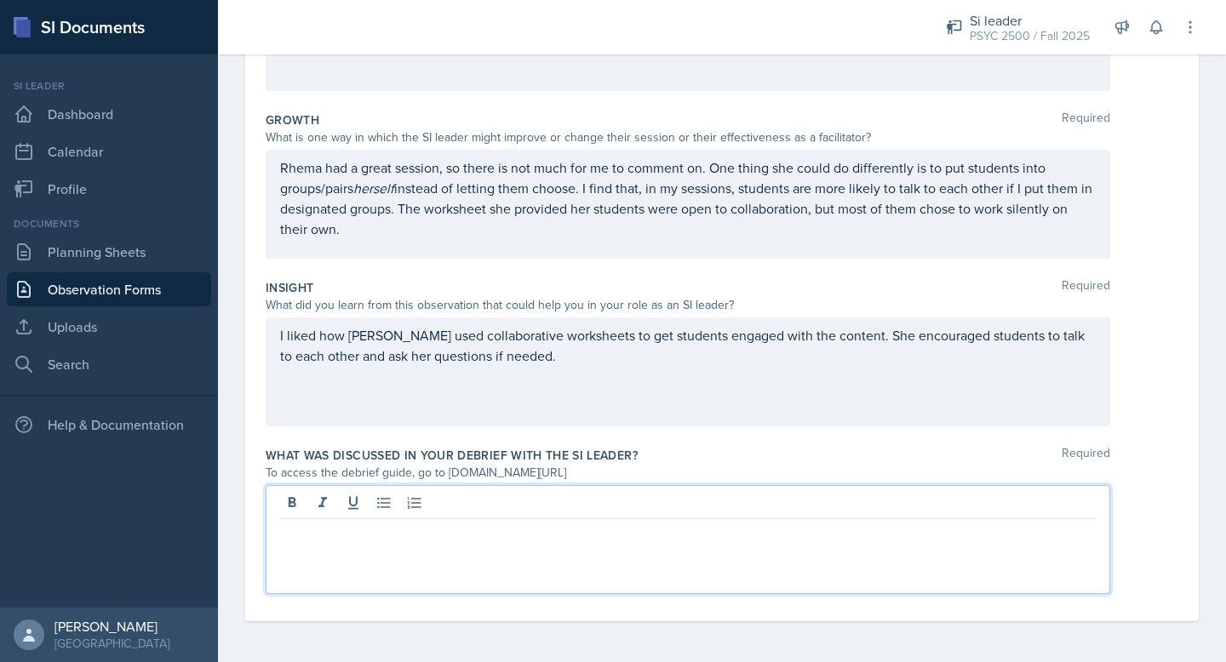
click at [501, 512] on div at bounding box center [688, 539] width 844 height 109
